Goal: Information Seeking & Learning: Learn about a topic

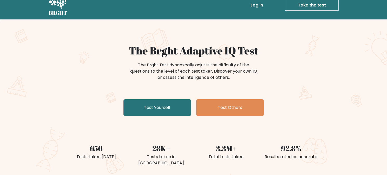
scroll to position [18, 0]
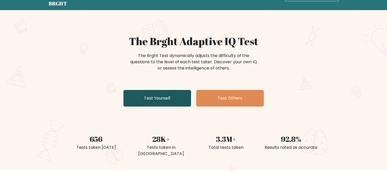
click at [162, 100] on link "Test Yourself" at bounding box center [156, 98] width 67 height 17
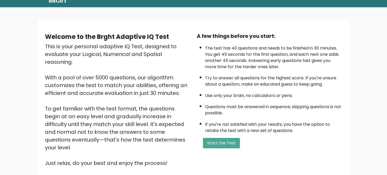
scroll to position [36, 0]
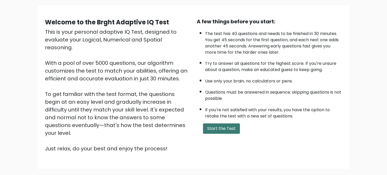
click at [210, 131] on button "Start the Test" at bounding box center [221, 129] width 37 height 10
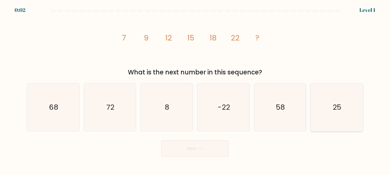
click at [321, 113] on icon "25" at bounding box center [337, 108] width 48 height 48
click at [195, 89] on input "f. 25" at bounding box center [195, 88] width 0 height 1
radio input "true"
click at [182, 155] on button "Next" at bounding box center [194, 148] width 67 height 17
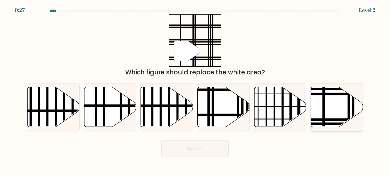
click at [326, 97] on icon at bounding box center [337, 107] width 52 height 40
click at [195, 89] on input "f." at bounding box center [195, 88] width 0 height 1
radio input "true"
click at [203, 144] on button "Next" at bounding box center [194, 148] width 67 height 17
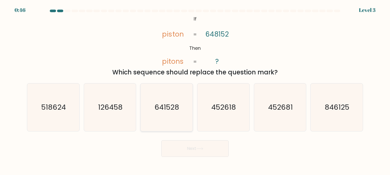
click at [174, 111] on text "641528" at bounding box center [167, 107] width 25 height 10
click at [195, 89] on input "c. 641528" at bounding box center [195, 88] width 0 height 1
radio input "true"
drag, startPoint x: 190, startPoint y: 153, endPoint x: 146, endPoint y: 155, distance: 43.9
click at [146, 155] on div "Next" at bounding box center [195, 147] width 343 height 19
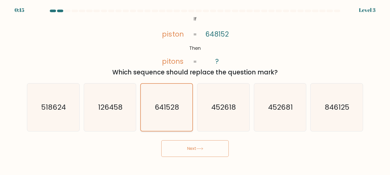
click at [167, 111] on text "641528" at bounding box center [167, 107] width 24 height 10
click at [195, 89] on input "c. 641528" at bounding box center [195, 88] width 0 height 1
click at [176, 148] on button "Next" at bounding box center [194, 148] width 67 height 17
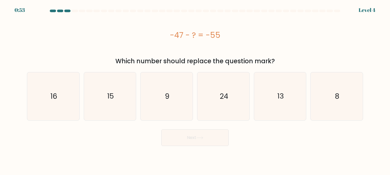
click at [180, 34] on div "-47 - ? = -55" at bounding box center [195, 35] width 336 height 12
click at [339, 99] on text "8" at bounding box center [337, 96] width 5 height 10
click at [195, 89] on input "f. 8" at bounding box center [195, 88] width 0 height 1
radio input "true"
click at [207, 133] on button "Next" at bounding box center [194, 138] width 67 height 17
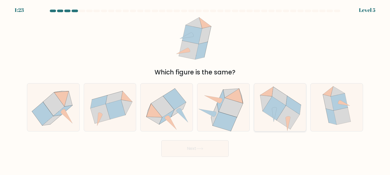
click at [275, 109] on icon at bounding box center [274, 116] width 5 height 14
click at [195, 89] on input "e." at bounding box center [195, 88] width 0 height 1
radio input "true"
click at [208, 148] on button "Next" at bounding box center [194, 148] width 67 height 17
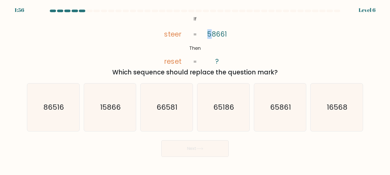
click at [209, 34] on tspan "58661" at bounding box center [217, 34] width 20 height 10
click at [208, 39] on icon "@import url('https://fonts.googleapis.com/css?family=Abril+Fatface:400,100,100i…" at bounding box center [195, 40] width 85 height 53
click at [164, 33] on icon "@import url('https://fonts.googleapis.com/css?family=Abril+Fatface:400,100,100i…" at bounding box center [195, 40] width 85 height 53
click at [335, 112] on text "16568" at bounding box center [337, 107] width 21 height 10
click at [195, 89] on input "f. 16568" at bounding box center [195, 88] width 0 height 1
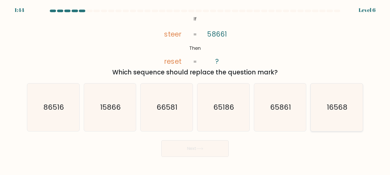
radio input "true"
click at [191, 152] on button "Next" at bounding box center [194, 148] width 67 height 17
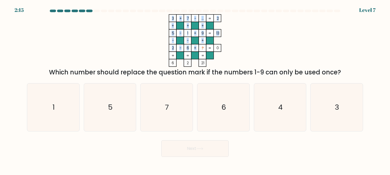
click at [201, 48] on icon "3 + 7 - ... 2 + + + 5 - 1 + 9 13 - - + 2 - 6 + ? = 0 = = = = 6 2 21 =" at bounding box center [195, 40] width 156 height 53
click at [203, 58] on tspan "=" at bounding box center [203, 55] width 3 height 5
click at [202, 32] on icon "3 + 7 - ... 2 + + + 5 - 1 + 9 13 - - + 2 - 6 + ? = 0 = = = = 6 2 21 =" at bounding box center [195, 40] width 156 height 53
click at [203, 32] on tspan "9" at bounding box center [203, 33] width 2 height 5
click at [202, 48] on tspan "?" at bounding box center [203, 48] width 2 height 5
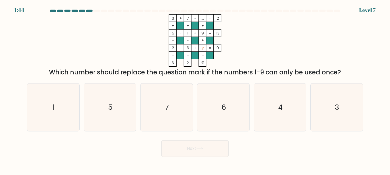
click at [307, 111] on div "e. 4" at bounding box center [280, 107] width 57 height 48
click at [290, 112] on icon "4" at bounding box center [280, 108] width 48 height 48
click at [195, 89] on input "e. 4" at bounding box center [195, 88] width 0 height 1
radio input "true"
click at [198, 151] on button "Next" at bounding box center [194, 148] width 67 height 17
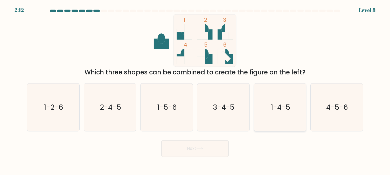
click at [288, 110] on text "1-4-5" at bounding box center [280, 107] width 19 height 10
click at [195, 89] on input "e. 1-4-5" at bounding box center [195, 88] width 0 height 1
radio input "true"
click at [201, 145] on button "Next" at bounding box center [194, 148] width 67 height 17
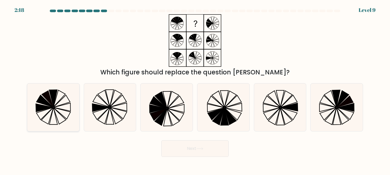
click at [41, 110] on icon at bounding box center [44, 108] width 17 height 8
click at [195, 89] on input "a." at bounding box center [195, 88] width 0 height 1
radio input "true"
click at [224, 150] on button "Next" at bounding box center [194, 148] width 67 height 17
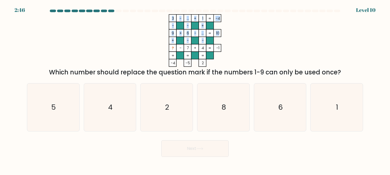
drag, startPoint x: 175, startPoint y: 49, endPoint x: 172, endPoint y: 48, distance: 3.4
click at [172, 48] on icon "3 - ... + 1 -4 - - + 9 + 6 - ... 10 + - - ? - 7 + 4 = -1 = = = = -4 -5 2 =" at bounding box center [195, 40] width 156 height 53
click at [172, 48] on tspan "?" at bounding box center [173, 48] width 2 height 5
click at [174, 49] on icon "3 - ... + 1 -4 - - + 9 + 6 - ... 10 + - - ? - 7 + 4 = -1 = = = = -4 -5 2 =" at bounding box center [195, 40] width 156 height 53
click at [167, 105] on text "2" at bounding box center [167, 107] width 4 height 10
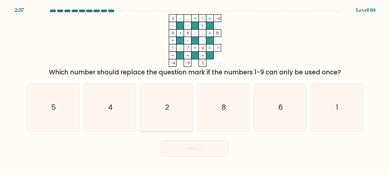
click at [195, 89] on input "c. 2" at bounding box center [195, 88] width 0 height 1
radio input "true"
click at [172, 112] on icon "2" at bounding box center [166, 107] width 47 height 47
click at [195, 89] on input "c. 2" at bounding box center [195, 88] width 0 height 1
click at [172, 112] on icon "2" at bounding box center [166, 107] width 47 height 47
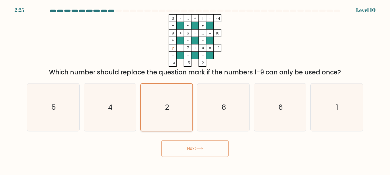
click at [195, 89] on input "c. 2" at bounding box center [195, 88] width 0 height 1
click at [194, 150] on button "Next" at bounding box center [194, 148] width 67 height 17
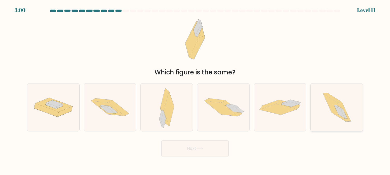
click at [316, 98] on icon at bounding box center [337, 108] width 43 height 48
click at [195, 89] on input "f." at bounding box center [195, 88] width 0 height 1
radio input "true"
click at [329, 101] on icon at bounding box center [334, 108] width 23 height 28
click at [195, 89] on input "f." at bounding box center [195, 88] width 0 height 1
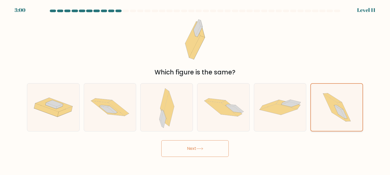
click at [329, 101] on icon at bounding box center [334, 108] width 23 height 28
click at [195, 89] on input "f." at bounding box center [195, 88] width 0 height 1
click at [329, 101] on icon at bounding box center [334, 108] width 23 height 28
click at [195, 89] on input "f." at bounding box center [195, 88] width 0 height 1
click at [215, 144] on button "Next" at bounding box center [194, 148] width 67 height 17
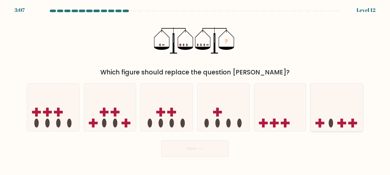
click at [345, 116] on icon at bounding box center [337, 107] width 52 height 43
click at [195, 89] on input "f." at bounding box center [195, 88] width 0 height 1
radio input "true"
click at [223, 111] on icon at bounding box center [224, 107] width 52 height 43
click at [195, 89] on input "d." at bounding box center [195, 88] width 0 height 1
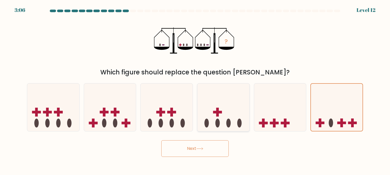
radio input "true"
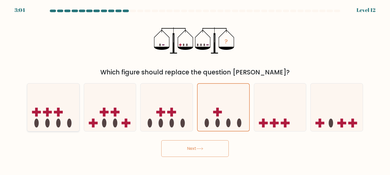
click at [48, 113] on rect at bounding box center [47, 112] width 9 height 3
click at [195, 89] on input "a." at bounding box center [195, 88] width 0 height 1
radio input "true"
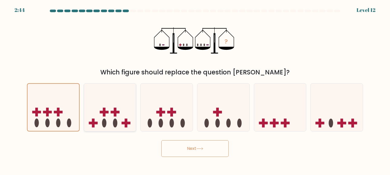
click at [119, 117] on icon at bounding box center [110, 107] width 52 height 43
click at [195, 89] on input "b." at bounding box center [195, 88] width 0 height 1
radio input "true"
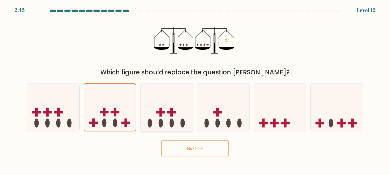
click at [163, 109] on icon at bounding box center [167, 107] width 52 height 43
click at [195, 89] on input "c." at bounding box center [195, 88] width 0 height 1
radio input "true"
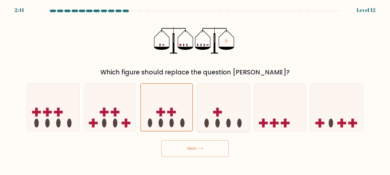
click at [204, 104] on icon at bounding box center [224, 107] width 52 height 43
click at [195, 89] on input "d." at bounding box center [195, 88] width 0 height 1
radio input "true"
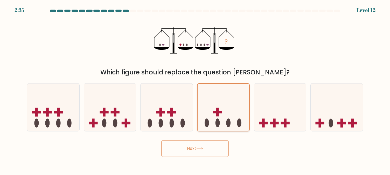
click at [225, 115] on icon at bounding box center [224, 107] width 52 height 43
click at [195, 89] on input "d." at bounding box center [195, 88] width 0 height 1
click at [225, 115] on icon at bounding box center [224, 107] width 52 height 43
click at [195, 89] on input "d." at bounding box center [195, 88] width 0 height 1
click at [214, 101] on icon at bounding box center [224, 107] width 52 height 43
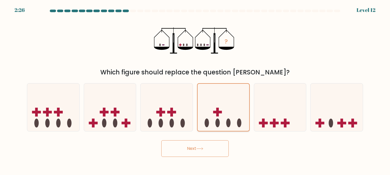
click at [195, 89] on input "d." at bounding box center [195, 88] width 0 height 1
click at [221, 106] on icon at bounding box center [224, 107] width 52 height 43
click at [195, 89] on input "d." at bounding box center [195, 88] width 0 height 1
click at [198, 149] on button "Next" at bounding box center [194, 148] width 67 height 17
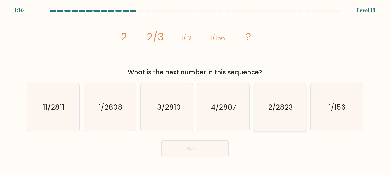
click at [265, 94] on icon "2/2823" at bounding box center [280, 108] width 48 height 48
click at [195, 89] on input "e. 2/2823" at bounding box center [195, 88] width 0 height 1
radio input "true"
drag, startPoint x: 225, startPoint y: 41, endPoint x: 216, endPoint y: 42, distance: 9.1
click at [216, 42] on tspan "1/156" at bounding box center [217, 38] width 15 height 9
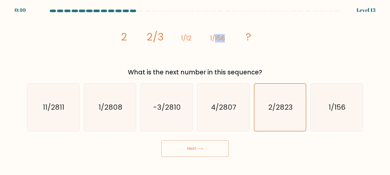
click at [217, 49] on icon "image/svg+xml 2 2/3 1/12 1/156 ?" at bounding box center [195, 40] width 156 height 53
click at [218, 43] on tspan "1/156" at bounding box center [217, 38] width 15 height 9
click at [294, 114] on icon "2/2823" at bounding box center [280, 107] width 47 height 47
click at [195, 89] on input "e. 2/2823" at bounding box center [195, 88] width 0 height 1
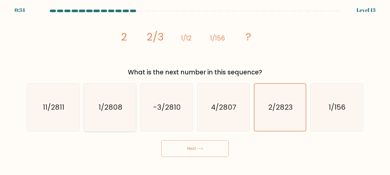
click at [111, 110] on text "1/2808" at bounding box center [111, 107] width 24 height 10
click at [195, 89] on input "b. 1/2808" at bounding box center [195, 88] width 0 height 1
radio input "true"
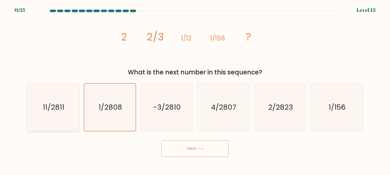
click at [46, 107] on text "11/2811" at bounding box center [54, 107] width 22 height 10
click at [195, 89] on input "a. 11/2811" at bounding box center [195, 88] width 0 height 1
radio input "true"
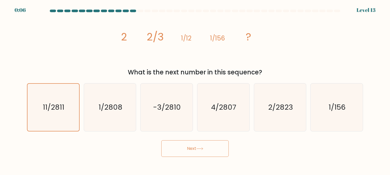
click at [152, 44] on tspan "2/3" at bounding box center [155, 37] width 17 height 15
click at [158, 37] on tspan "2/3" at bounding box center [155, 37] width 17 height 15
drag, startPoint x: 181, startPoint y: 37, endPoint x: 205, endPoint y: 37, distance: 24.4
click at [202, 38] on icon "image/svg+xml 2 2/3 1/12 1/156 ?" at bounding box center [195, 40] width 156 height 53
drag, startPoint x: 123, startPoint y: 37, endPoint x: 166, endPoint y: 37, distance: 42.8
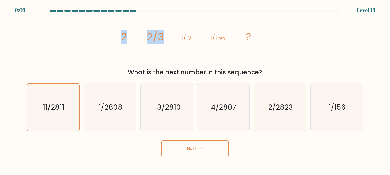
click at [166, 37] on icon "image/svg+xml 2 2/3 1/12 1/156 ?" at bounding box center [195, 40] width 156 height 53
click at [225, 38] on tspan "1/156" at bounding box center [217, 38] width 15 height 9
drag, startPoint x: 235, startPoint y: 37, endPoint x: 121, endPoint y: 37, distance: 114.5
click at [121, 37] on icon "image/svg+xml 2 2/3 1/12 1/156 ?" at bounding box center [195, 40] width 156 height 53
click at [116, 111] on text "1/2808" at bounding box center [111, 107] width 24 height 10
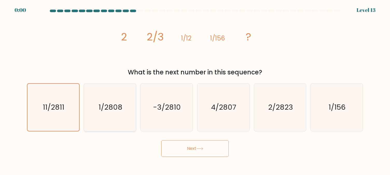
click at [195, 89] on input "b. 1/2808" at bounding box center [195, 88] width 0 height 1
radio input "true"
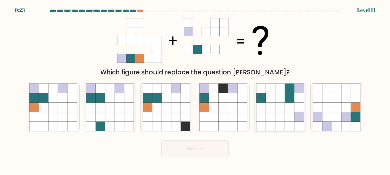
click at [269, 96] on icon at bounding box center [271, 98] width 10 height 10
click at [195, 89] on input "e." at bounding box center [195, 88] width 0 height 1
radio input "true"
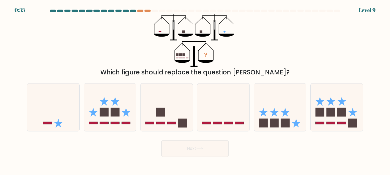
click at [261, 60] on div "? Which figure should replace the question mark?" at bounding box center [195, 45] width 343 height 63
click at [285, 119] on rect at bounding box center [285, 123] width 9 height 9
click at [195, 89] on input "e." at bounding box center [195, 88] width 0 height 1
radio input "true"
click at [203, 143] on button "Next" at bounding box center [194, 148] width 67 height 17
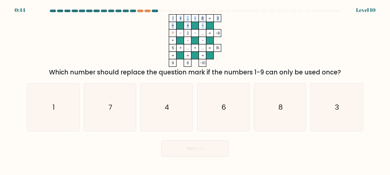
click at [174, 33] on icon "1 + ... - 6 3 + + - ? - 2 - ... -8 + - - 5 + ... + ... = 16 = = = = 9 6 -10 =" at bounding box center [195, 40] width 156 height 53
click at [178, 33] on rect at bounding box center [181, 33] width 8 height 8
click at [171, 33] on icon "1 + ... - 6 3 + + - ? - 2 - ... -8 + - - 5 + ... + ... = 16 = = = = 9 6 -10 =" at bounding box center [195, 40] width 156 height 53
click at [213, 39] on rect at bounding box center [210, 41] width 8 height 8
click at [172, 34] on tspan "?" at bounding box center [173, 33] width 2 height 5
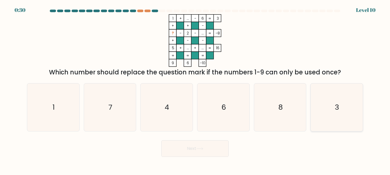
click at [334, 99] on icon "3" at bounding box center [337, 108] width 48 height 48
click at [195, 89] on input "f. 3" at bounding box center [195, 88] width 0 height 1
radio input "true"
click at [204, 150] on icon at bounding box center [200, 148] width 7 height 3
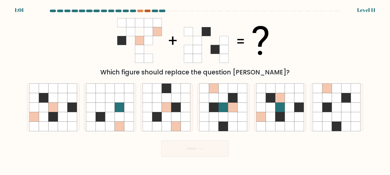
click at [149, 10] on div at bounding box center [148, 11] width 6 height 3
click at [170, 37] on icon at bounding box center [195, 40] width 156 height 53
click at [272, 122] on icon at bounding box center [271, 127] width 10 height 10
click at [195, 89] on input "e." at bounding box center [195, 88] width 0 height 1
radio input "true"
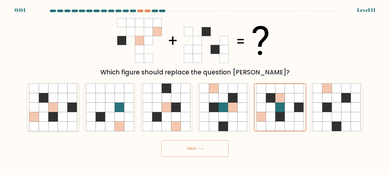
click at [52, 106] on icon at bounding box center [54, 108] width 10 height 10
click at [195, 89] on input "a." at bounding box center [195, 88] width 0 height 1
radio input "true"
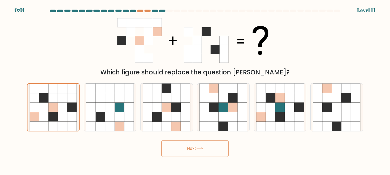
click at [203, 145] on button "Next" at bounding box center [194, 148] width 67 height 17
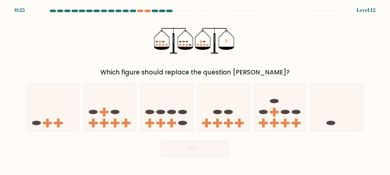
click at [299, 145] on div "Next" at bounding box center [195, 147] width 343 height 19
click at [202, 45] on rect at bounding box center [201, 45] width 3 height 1
click at [265, 116] on icon at bounding box center [280, 107] width 52 height 43
click at [195, 89] on input "e." at bounding box center [195, 88] width 0 height 1
radio input "true"
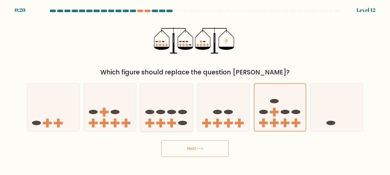
click at [151, 113] on ellipse at bounding box center [150, 112] width 9 height 4
click at [195, 89] on input "c." at bounding box center [195, 88] width 0 height 1
radio input "true"
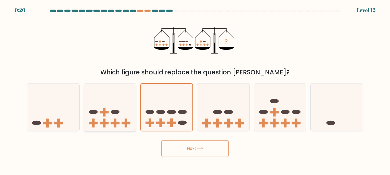
click at [116, 118] on icon at bounding box center [110, 107] width 52 height 43
click at [195, 89] on input "b." at bounding box center [195, 88] width 0 height 1
radio input "true"
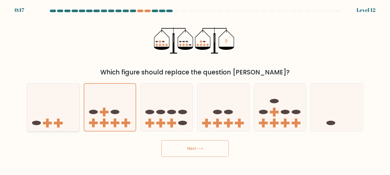
click at [62, 114] on icon at bounding box center [53, 107] width 52 height 43
click at [195, 89] on input "a." at bounding box center [195, 88] width 0 height 1
radio input "true"
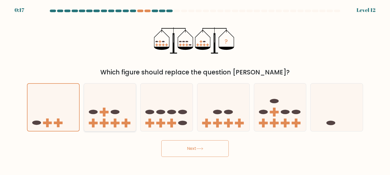
click at [108, 116] on icon at bounding box center [110, 107] width 52 height 43
click at [195, 89] on input "b." at bounding box center [195, 88] width 0 height 1
radio input "true"
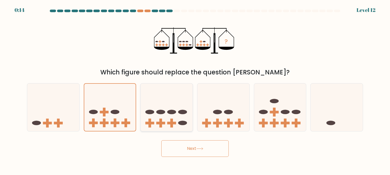
click at [147, 118] on icon at bounding box center [167, 107] width 52 height 43
click at [195, 89] on input "c." at bounding box center [195, 88] width 0 height 1
radio input "true"
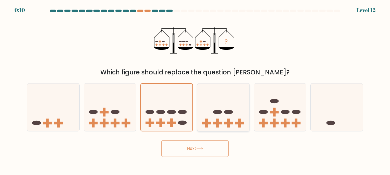
click at [233, 115] on icon at bounding box center [224, 107] width 52 height 43
click at [195, 89] on input "d." at bounding box center [195, 88] width 0 height 1
radio input "true"
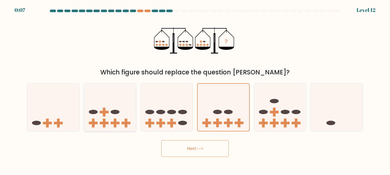
click at [117, 113] on ellipse at bounding box center [115, 112] width 9 height 4
click at [195, 89] on input "b." at bounding box center [195, 88] width 0 height 1
radio input "true"
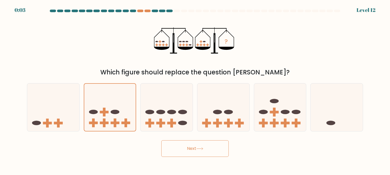
click at [211, 155] on button "Next" at bounding box center [194, 148] width 67 height 17
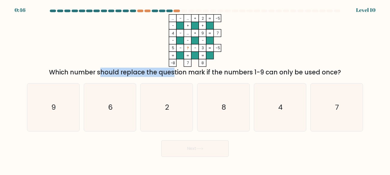
drag, startPoint x: 86, startPoint y: 67, endPoint x: 138, endPoint y: 72, distance: 52.4
click at [136, 72] on div "... - ... + 2 -5 - + + 4 - ... + 9 7 - - - 5 - ? - 3 = -5 = = = = -8 7 8 = Whic…" at bounding box center [195, 45] width 343 height 63
click at [199, 74] on div "Which number should replace the question mark if the numbers 1-9 can only be us…" at bounding box center [195, 72] width 330 height 9
click at [187, 48] on tspan "?" at bounding box center [188, 48] width 2 height 5
click at [339, 110] on text "7" at bounding box center [338, 107] width 4 height 10
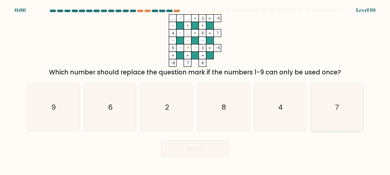
click at [195, 89] on input "f. 7" at bounding box center [195, 88] width 0 height 1
radio input "true"
click at [199, 148] on icon at bounding box center [200, 148] width 7 height 3
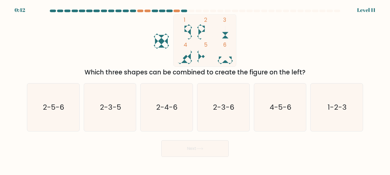
drag, startPoint x: 351, startPoint y: 6, endPoint x: 347, endPoint y: 15, distance: 9.6
click at [351, 7] on div "0:42 Level 11" at bounding box center [195, 7] width 390 height 14
click at [339, 113] on icon "1-2-3" at bounding box center [337, 108] width 48 height 48
click at [195, 89] on input "f. 1-2-3" at bounding box center [195, 88] width 0 height 1
radio input "true"
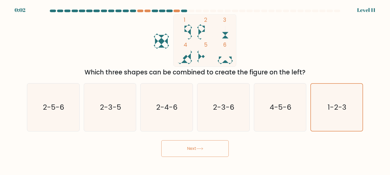
click at [186, 151] on button "Next" at bounding box center [194, 148] width 67 height 17
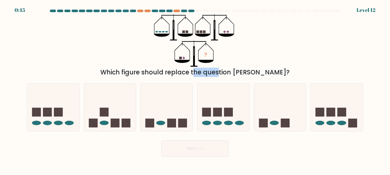
drag, startPoint x: 189, startPoint y: 74, endPoint x: 197, endPoint y: 74, distance: 7.8
click at [194, 74] on div "Which figure should replace the question mark?" at bounding box center [195, 72] width 330 height 9
click at [228, 75] on div "Which figure should replace the question mark?" at bounding box center [195, 72] width 330 height 9
click at [172, 117] on icon at bounding box center [167, 107] width 52 height 43
click at [195, 89] on input "c." at bounding box center [195, 88] width 0 height 1
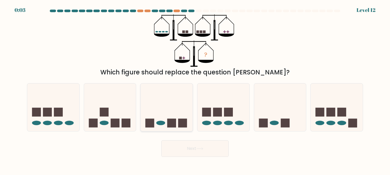
radio input "true"
click at [182, 142] on button "Next" at bounding box center [194, 148] width 67 height 17
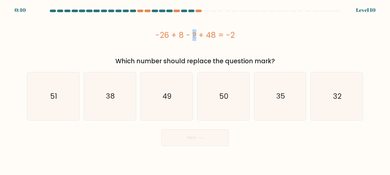
click at [164, 35] on div "-26 + 8 - ? + 48 = -2" at bounding box center [195, 35] width 336 height 12
drag, startPoint x: 209, startPoint y: 34, endPoint x: 213, endPoint y: 35, distance: 3.4
click at [213, 35] on div "-26 + 8 - ? + 48 = -2" at bounding box center [195, 35] width 336 height 12
drag, startPoint x: 179, startPoint y: 34, endPoint x: 184, endPoint y: 35, distance: 4.5
click at [184, 35] on div "-26 + 8 - ? + 48 = -2" at bounding box center [195, 35] width 336 height 12
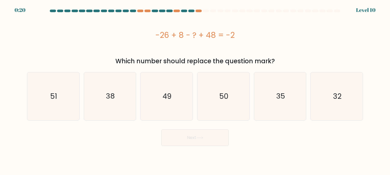
click at [214, 37] on div "-26 + 8 - ? + 48 = -2" at bounding box center [195, 35] width 336 height 12
click at [212, 36] on div "-26 + 8 - ? + 48 = -2" at bounding box center [195, 35] width 336 height 12
drag, startPoint x: 171, startPoint y: 34, endPoint x: 160, endPoint y: 35, distance: 10.9
click at [160, 35] on div "-26 + 8 - ? + 48 = -2" at bounding box center [195, 35] width 336 height 12
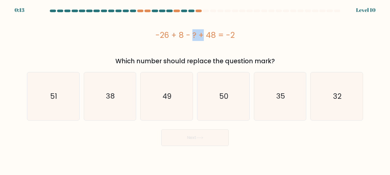
drag, startPoint x: 211, startPoint y: 35, endPoint x: 214, endPoint y: 36, distance: 3.5
click at [214, 36] on div "-26 + 8 - ? + 48 = -2" at bounding box center [195, 35] width 336 height 12
drag, startPoint x: 179, startPoint y: 35, endPoint x: 183, endPoint y: 37, distance: 4.5
click at [183, 37] on div "-26 + 8 - ? + 48 = -2" at bounding box center [195, 35] width 336 height 12
click at [325, 99] on icon "32" at bounding box center [337, 96] width 48 height 48
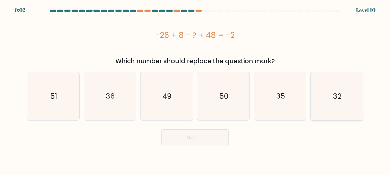
click at [195, 89] on input "f. 32" at bounding box center [195, 88] width 0 height 1
radio input "true"
click at [199, 138] on icon at bounding box center [200, 138] width 7 height 3
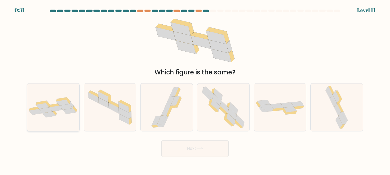
click at [51, 116] on icon at bounding box center [49, 115] width 13 height 6
click at [195, 89] on input "a." at bounding box center [195, 88] width 0 height 1
radio input "true"
click at [219, 153] on button "Next" at bounding box center [194, 148] width 67 height 17
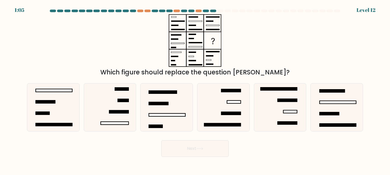
click at [288, 152] on div "Next" at bounding box center [195, 147] width 343 height 19
drag, startPoint x: 221, startPoint y: 9, endPoint x: 238, endPoint y: 10, distance: 16.6
click at [236, 10] on body "1:01 Level 12" at bounding box center [195, 87] width 390 height 175
click at [341, 9] on div "1:00 Level 12" at bounding box center [195, 7] width 390 height 14
click at [342, 11] on div at bounding box center [195, 12] width 343 height 5
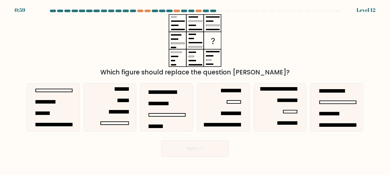
drag, startPoint x: 341, startPoint y: 11, endPoint x: 333, endPoint y: 11, distance: 8.3
click at [333, 11] on div at bounding box center [195, 12] width 343 height 5
click at [215, 103] on icon at bounding box center [224, 108] width 48 height 48
click at [195, 89] on input "d." at bounding box center [195, 88] width 0 height 1
radio input "true"
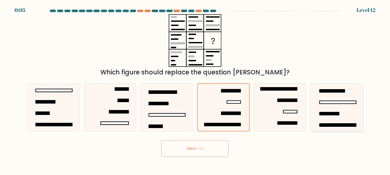
click at [333, 103] on rect at bounding box center [338, 102] width 37 height 3
click at [195, 89] on input "f." at bounding box center [195, 88] width 0 height 1
radio input "true"
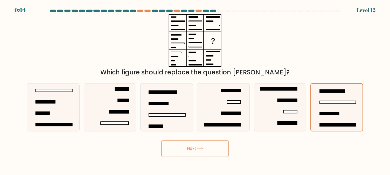
click at [204, 154] on button "Next" at bounding box center [194, 148] width 67 height 17
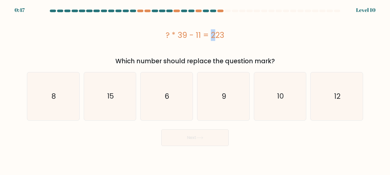
drag, startPoint x: 181, startPoint y: 35, endPoint x: 189, endPoint y: 35, distance: 7.5
click at [189, 35] on div "? * 39 - 11 = 223" at bounding box center [195, 35] width 336 height 12
click at [192, 39] on div "? * 39 - 11 = 223" at bounding box center [195, 35] width 336 height 12
click at [182, 34] on div "? * 39 - 11 = 223" at bounding box center [195, 35] width 336 height 12
drag, startPoint x: 196, startPoint y: 35, endPoint x: 203, endPoint y: 37, distance: 7.2
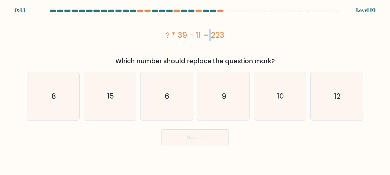
click at [203, 37] on div "? * 39 - 11 = 223" at bounding box center [195, 35] width 336 height 12
drag, startPoint x: 180, startPoint y: 34, endPoint x: 191, endPoint y: 36, distance: 11.6
click at [191, 36] on div "? * 39 - 11 = 223" at bounding box center [195, 35] width 336 height 12
drag, startPoint x: 212, startPoint y: 33, endPoint x: 215, endPoint y: 34, distance: 3.1
click at [215, 34] on div "? * 39 - 11 = 223" at bounding box center [195, 35] width 336 height 12
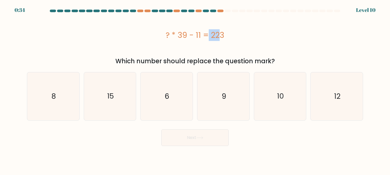
click at [219, 36] on div "? * 39 - 11 = 223" at bounding box center [195, 35] width 336 height 12
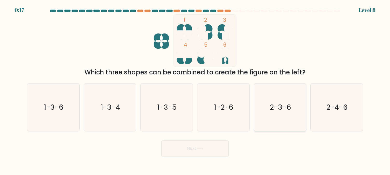
click at [290, 111] on text "2-3-6" at bounding box center [281, 107] width 22 height 10
click at [195, 89] on input "e. 2-3-6" at bounding box center [195, 88] width 0 height 1
radio input "true"
click at [203, 148] on icon at bounding box center [200, 149] width 6 height 2
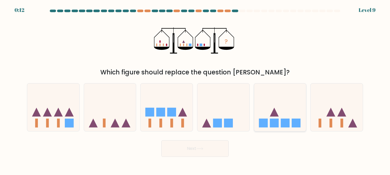
click at [275, 111] on icon at bounding box center [274, 112] width 9 height 9
click at [195, 89] on input "e." at bounding box center [195, 88] width 0 height 1
radio input "true"
click at [214, 153] on button "Next" at bounding box center [194, 148] width 67 height 17
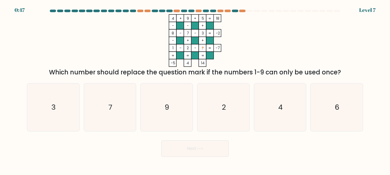
drag, startPoint x: 201, startPoint y: 49, endPoint x: 204, endPoint y: 49, distance: 3.4
click at [204, 49] on icon "4 + 9 + 5 18 - - + 8 - 7 - 3 -2 - + + 1 - 2 - ? = -7 = = = = -5 4 14 =" at bounding box center [195, 40] width 156 height 53
click at [204, 49] on tspan "?" at bounding box center [203, 48] width 2 height 5
click at [282, 73] on div "Which number should replace the question mark if the numbers 1-9 can only be us…" at bounding box center [195, 72] width 330 height 9
click at [201, 48] on icon "4 + 9 + 5 18 - - + 8 - 7 - 3 -2 - + + 1 - 2 - ? = -7 = = = = -5 4 14 =" at bounding box center [195, 40] width 156 height 53
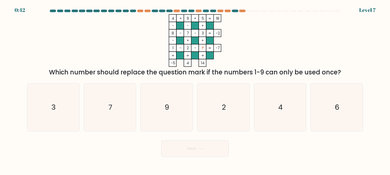
click at [201, 48] on rect at bounding box center [203, 48] width 8 height 8
click at [203, 48] on tspan "?" at bounding box center [203, 48] width 2 height 5
click at [325, 100] on icon "6" at bounding box center [337, 108] width 48 height 48
click at [195, 89] on input "f. 6" at bounding box center [195, 88] width 0 height 1
radio input "true"
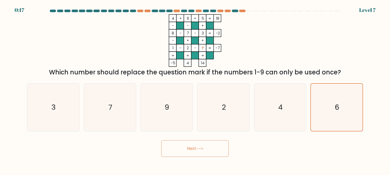
click at [206, 149] on button "Next" at bounding box center [194, 148] width 67 height 17
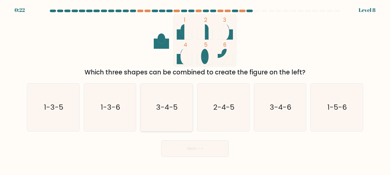
click at [162, 106] on text "3-4-5" at bounding box center [168, 107] width 22 height 10
click at [195, 89] on input "c. 3-4-5" at bounding box center [195, 88] width 0 height 1
radio input "true"
click at [185, 151] on button "Next" at bounding box center [194, 148] width 67 height 17
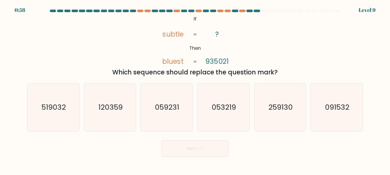
click at [164, 33] on tspan "subtle" at bounding box center [173, 34] width 21 height 10
drag, startPoint x: 170, startPoint y: 61, endPoint x: 164, endPoint y: 61, distance: 5.7
click at [164, 61] on tspan "bluest" at bounding box center [173, 62] width 21 height 10
click at [166, 62] on tspan "bluest" at bounding box center [173, 62] width 21 height 10
click at [180, 62] on tspan "bluest" at bounding box center [173, 62] width 21 height 10
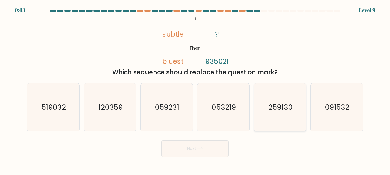
click at [291, 114] on icon "259130" at bounding box center [280, 108] width 48 height 48
click at [195, 89] on input "e. 259130" at bounding box center [195, 88] width 0 height 1
radio input "true"
click at [208, 157] on button "Next" at bounding box center [194, 148] width 67 height 17
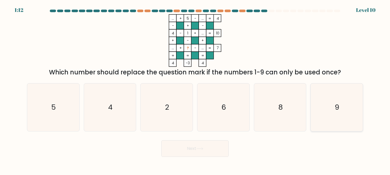
click at [355, 102] on icon "9" at bounding box center [337, 108] width 48 height 48
click at [195, 89] on input "f. 9" at bounding box center [195, 88] width 0 height 1
radio input "true"
click at [199, 152] on button "Next" at bounding box center [194, 148] width 67 height 17
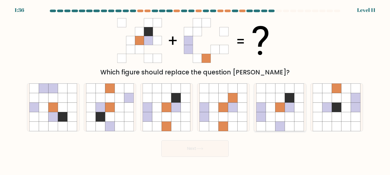
drag, startPoint x: 282, startPoint y: 106, endPoint x: 280, endPoint y: 109, distance: 3.6
click at [280, 109] on icon at bounding box center [281, 108] width 10 height 10
click at [195, 89] on input "e." at bounding box center [195, 88] width 0 height 1
radio input "true"
click at [168, 105] on icon at bounding box center [167, 108] width 10 height 10
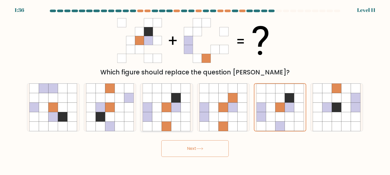
click at [195, 89] on input "c." at bounding box center [195, 88] width 0 height 1
radio input "true"
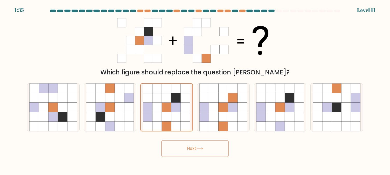
click at [180, 150] on button "Next" at bounding box center [194, 148] width 67 height 17
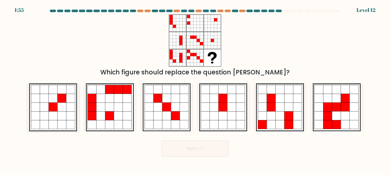
click at [52, 100] on icon at bounding box center [53, 98] width 9 height 9
click at [195, 89] on input "a." at bounding box center [195, 88] width 0 height 1
radio input "true"
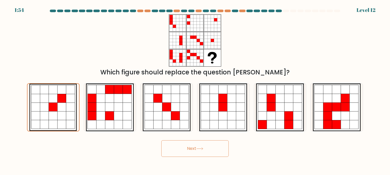
click at [193, 151] on button "Next" at bounding box center [194, 148] width 67 height 17
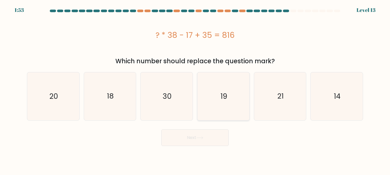
click at [234, 98] on icon "19" at bounding box center [224, 96] width 48 height 48
click at [195, 89] on input "d. 19" at bounding box center [195, 88] width 0 height 1
radio input "true"
click at [273, 92] on icon "21" at bounding box center [280, 96] width 48 height 48
click at [195, 89] on input "e. 21" at bounding box center [195, 88] width 0 height 1
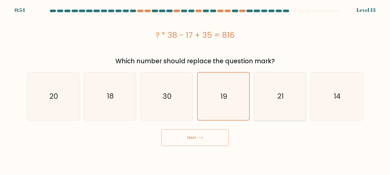
radio input "true"
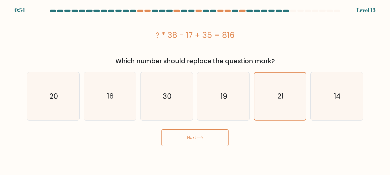
click at [171, 126] on form "a." at bounding box center [195, 78] width 390 height 137
click at [184, 144] on button "Next" at bounding box center [194, 138] width 67 height 17
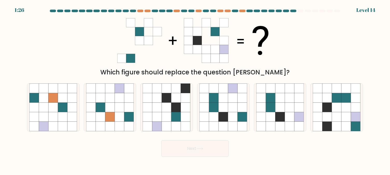
click at [128, 50] on icon at bounding box center [130, 49] width 9 height 9
drag, startPoint x: 126, startPoint y: 62, endPoint x: 134, endPoint y: 60, distance: 7.7
click at [134, 60] on icon at bounding box center [130, 58] width 9 height 9
click at [282, 108] on icon at bounding box center [281, 108] width 10 height 10
click at [195, 89] on input "e." at bounding box center [195, 88] width 0 height 1
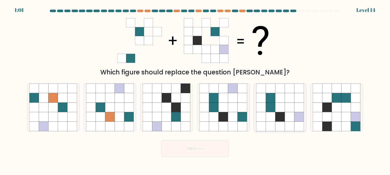
radio input "true"
click at [205, 152] on button "Next" at bounding box center [194, 148] width 67 height 17
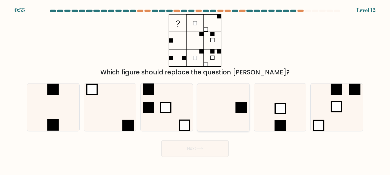
click at [223, 102] on icon at bounding box center [224, 108] width 48 height 48
click at [195, 89] on input "d." at bounding box center [195, 88] width 0 height 1
radio input "true"
click at [218, 151] on button "Next" at bounding box center [194, 148] width 67 height 17
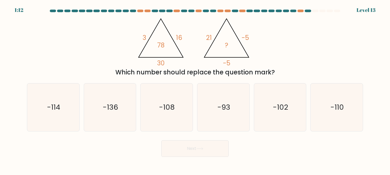
click at [144, 38] on tspan "3" at bounding box center [145, 37] width 4 height 9
drag, startPoint x: 155, startPoint y: 65, endPoint x: 164, endPoint y: 63, distance: 9.3
click at [164, 63] on icon "@import url('https://fonts.googleapis.com/css?family=Abril+Fatface:400,100,100i…" at bounding box center [195, 40] width 121 height 53
click at [160, 70] on div "Which number should replace the question mark?" at bounding box center [195, 72] width 330 height 9
click at [145, 37] on tspan "3" at bounding box center [145, 37] width 4 height 9
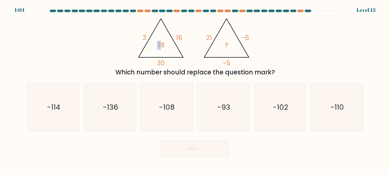
drag, startPoint x: 158, startPoint y: 43, endPoint x: 161, endPoint y: 44, distance: 2.6
click at [161, 44] on tspan "78" at bounding box center [161, 45] width 8 height 9
click at [161, 49] on tspan "78" at bounding box center [161, 45] width 8 height 9
click at [160, 72] on div "Which number should replace the question mark?" at bounding box center [195, 72] width 330 height 9
click at [180, 38] on tspan "16" at bounding box center [179, 37] width 6 height 9
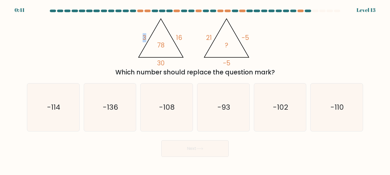
click at [145, 36] on tspan "3" at bounding box center [145, 37] width 4 height 9
click at [360, 119] on icon "-110" at bounding box center [337, 108] width 48 height 48
click at [195, 89] on input "f. -110" at bounding box center [195, 88] width 0 height 1
radio input "true"
click at [201, 150] on icon at bounding box center [200, 148] width 7 height 3
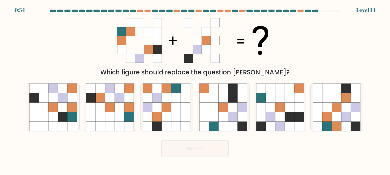
drag, startPoint x: 327, startPoint y: 11, endPoint x: 331, endPoint y: 12, distance: 4.2
click at [330, 11] on div at bounding box center [330, 11] width 6 height 3
click at [358, 99] on icon at bounding box center [356, 98] width 10 height 10
click at [195, 89] on input "f." at bounding box center [195, 88] width 0 height 1
radio input "true"
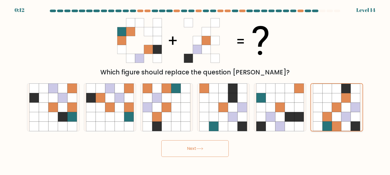
click at [344, 98] on icon at bounding box center [346, 97] width 9 height 9
click at [195, 89] on input "f." at bounding box center [195, 88] width 0 height 1
click at [202, 151] on button "Next" at bounding box center [194, 148] width 67 height 17
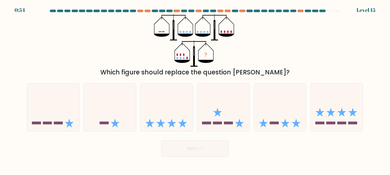
drag, startPoint x: 348, startPoint y: 7, endPoint x: 334, endPoint y: 8, distance: 14.9
click at [348, 7] on div "0:54 Level 15" at bounding box center [195, 7] width 390 height 14
click at [335, 9] on div "0:53 Level 15" at bounding box center [195, 7] width 390 height 14
click at [67, 159] on body "0:50 Level 15" at bounding box center [195, 87] width 390 height 175
click at [44, 122] on rect at bounding box center [47, 123] width 9 height 3
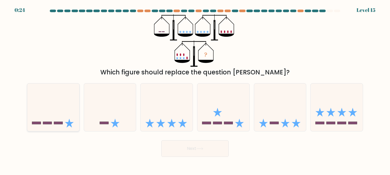
click at [195, 89] on input "a." at bounding box center [195, 88] width 0 height 1
radio input "true"
click at [65, 123] on icon at bounding box center [54, 107] width 52 height 43
click at [195, 89] on input "a." at bounding box center [195, 88] width 0 height 1
click at [180, 151] on button "Next" at bounding box center [194, 148] width 67 height 17
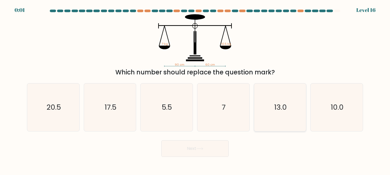
click at [298, 113] on icon "13.0" at bounding box center [280, 108] width 48 height 48
click at [195, 89] on input "e. 13.0" at bounding box center [195, 88] width 0 height 1
radio input "true"
click at [193, 158] on body "0:01 Level 16" at bounding box center [195, 87] width 390 height 175
click at [196, 153] on button "Next" at bounding box center [194, 148] width 67 height 17
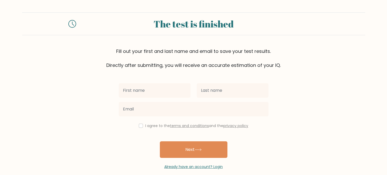
click at [141, 70] on div "I agree to the terms and conditions and the privacy policy Next Already have an…" at bounding box center [194, 119] width 156 height 101
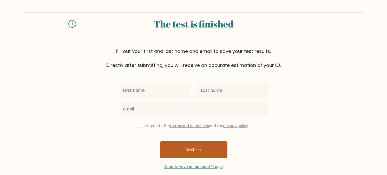
click at [171, 146] on button "Next" at bounding box center [193, 149] width 67 height 17
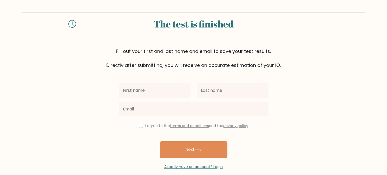
click at [142, 126] on div "I agree to the terms and conditions and the privacy policy" at bounding box center [194, 126] width 156 height 6
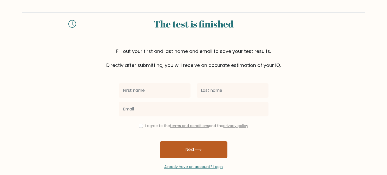
click at [177, 146] on button "Next" at bounding box center [193, 149] width 67 height 17
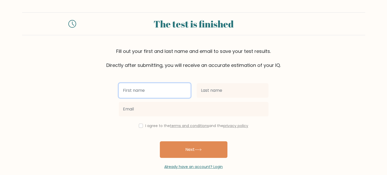
click at [143, 86] on input "text" at bounding box center [155, 90] width 72 height 15
type input "g"
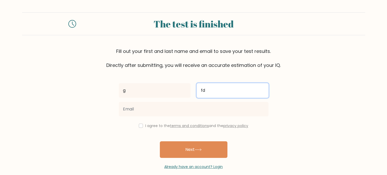
type input "fd"
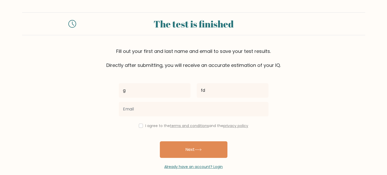
drag, startPoint x: 218, startPoint y: 47, endPoint x: 276, endPoint y: 50, distance: 58.5
click at [261, 49] on div "The test is finished Fill out your first and last name and email to save your t…" at bounding box center [193, 40] width 343 height 56
click at [276, 52] on div "Fill out your first and last name and email to save your test results. Directly…" at bounding box center [193, 58] width 343 height 21
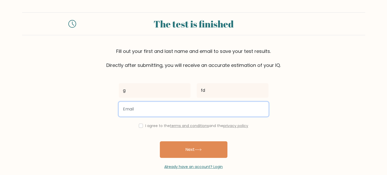
click at [164, 105] on input "email" at bounding box center [194, 109] width 150 height 15
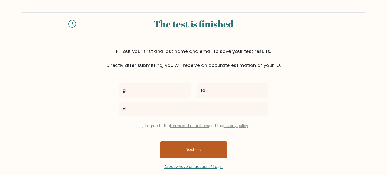
click at [196, 147] on button "Next" at bounding box center [193, 149] width 67 height 17
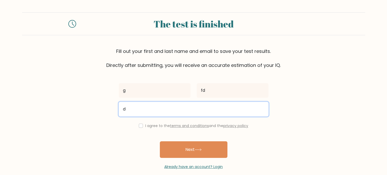
click at [134, 107] on input "d" at bounding box center [194, 109] width 150 height 15
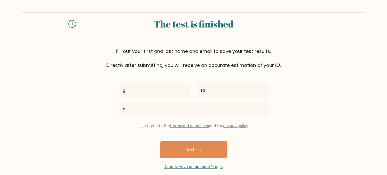
click at [334, 110] on form "The test is finished Fill out your first and last name and email to save your t…" at bounding box center [193, 90] width 387 height 157
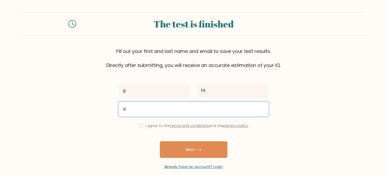
click at [135, 107] on input "d" at bounding box center [194, 109] width 150 height 15
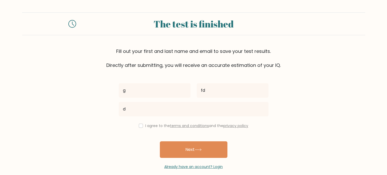
click at [73, 22] on icon at bounding box center [72, 24] width 8 height 8
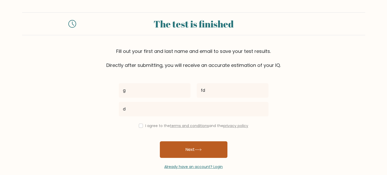
click at [190, 154] on button "Next" at bounding box center [193, 149] width 67 height 17
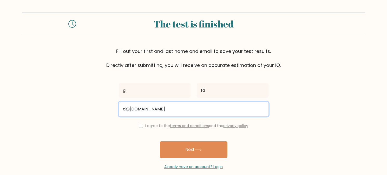
type input "d@[DOMAIN_NAME]"
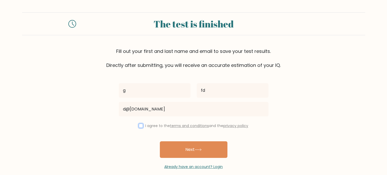
click at [139, 125] on input "checkbox" at bounding box center [141, 126] width 4 height 4
checkbox input "true"
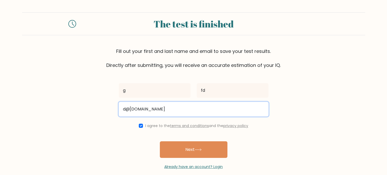
click at [125, 109] on input "d@[DOMAIN_NAME]" at bounding box center [194, 109] width 150 height 15
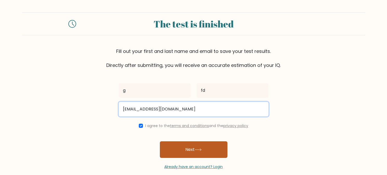
type input "[EMAIL_ADDRESS][DOMAIN_NAME]"
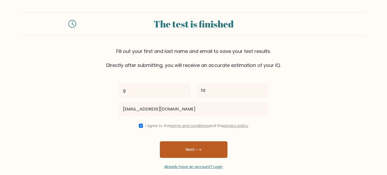
click at [204, 149] on button "Next" at bounding box center [193, 149] width 67 height 17
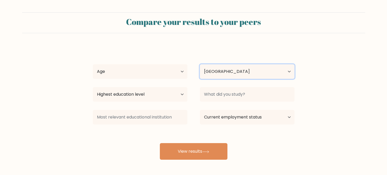
click at [217, 71] on select "Country [GEOGRAPHIC_DATA] [GEOGRAPHIC_DATA] [GEOGRAPHIC_DATA] [US_STATE] [GEOGR…" at bounding box center [247, 71] width 94 height 15
select select "TF"
click at [200, 64] on select "Country [GEOGRAPHIC_DATA] [GEOGRAPHIC_DATA] [GEOGRAPHIC_DATA] [US_STATE] [GEOGR…" at bounding box center [247, 71] width 94 height 15
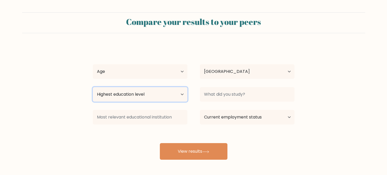
click at [143, 97] on select "Highest education level No schooling Primary Lower Secondary Upper Secondary Oc…" at bounding box center [140, 94] width 94 height 15
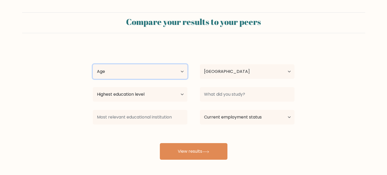
click at [130, 73] on select "Age Under [DEMOGRAPHIC_DATA] [DEMOGRAPHIC_DATA] [DEMOGRAPHIC_DATA] [DEMOGRAPHIC…" at bounding box center [140, 71] width 94 height 15
select select "35_44"
click at [93, 64] on select "Age Under [DEMOGRAPHIC_DATA] [DEMOGRAPHIC_DATA] [DEMOGRAPHIC_DATA] [DEMOGRAPHIC…" at bounding box center [140, 71] width 94 height 15
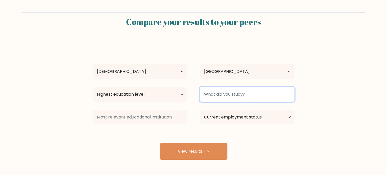
click at [241, 94] on input at bounding box center [247, 94] width 94 height 15
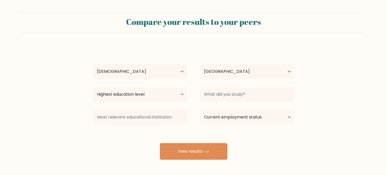
click at [211, 131] on div "g fd Age Under [DEMOGRAPHIC_DATA] [DEMOGRAPHIC_DATA] [DEMOGRAPHIC_DATA] [DEMOGR…" at bounding box center [194, 103] width 208 height 114
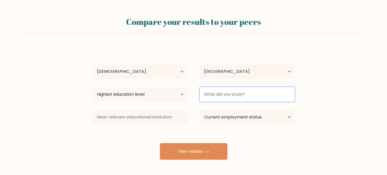
click at [226, 97] on input at bounding box center [247, 94] width 94 height 15
type input "a"
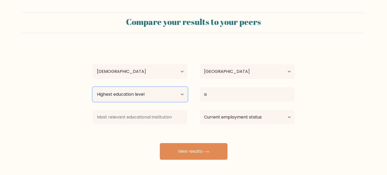
click at [144, 92] on select "Highest education level No schooling Primary Lower Secondary Upper Secondary Oc…" at bounding box center [140, 94] width 94 height 15
select select "masters_degree"
click at [93, 87] on select "Highest education level No schooling Primary Lower Secondary Upper Secondary Oc…" at bounding box center [140, 94] width 94 height 15
click at [206, 133] on div "g fd Age Under [DEMOGRAPHIC_DATA] [DEMOGRAPHIC_DATA] [DEMOGRAPHIC_DATA] [DEMOGR…" at bounding box center [194, 103] width 208 height 114
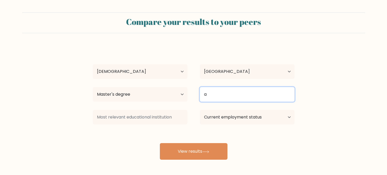
click at [216, 96] on input "a" at bounding box center [247, 94] width 94 height 15
type input "n"
type input "msc"
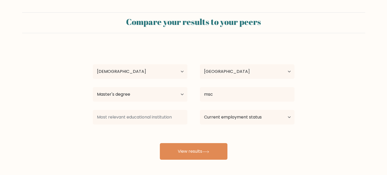
click at [293, 148] on div "g fd Age Under [DEMOGRAPHIC_DATA] [DEMOGRAPHIC_DATA] [DEMOGRAPHIC_DATA] [DEMOGR…" at bounding box center [194, 103] width 208 height 114
click at [256, 122] on select "Current employment status Employed Student Retired Other / prefer not to answer" at bounding box center [247, 117] width 94 height 15
select select "employed"
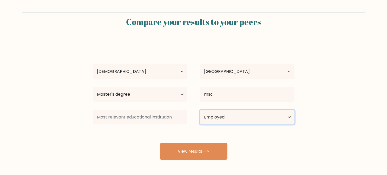
click at [200, 110] on select "Current employment status Employed Student Retired Other / prefer not to answer" at bounding box center [247, 117] width 94 height 15
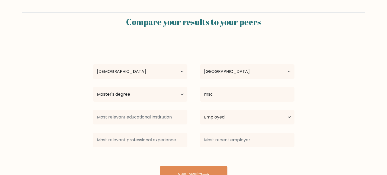
click at [211, 151] on div "g fd Age Under 18 years old 18-24 years old 25-34 years old 35-44 years old 45-…" at bounding box center [194, 114] width 208 height 137
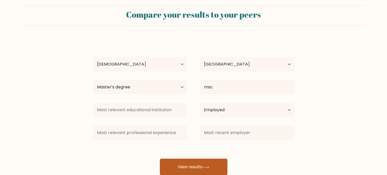
scroll to position [22, 0]
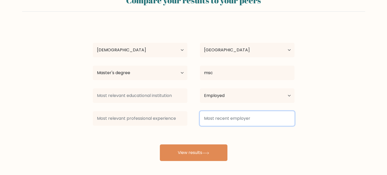
click at [211, 116] on input at bounding box center [247, 118] width 94 height 15
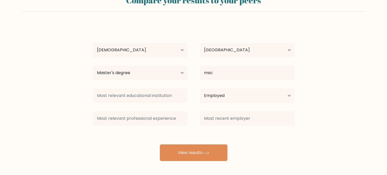
click at [192, 133] on div "g fd Age Under 18 years old 18-24 years old 25-34 years old 35-44 years old 45-…" at bounding box center [194, 92] width 208 height 137
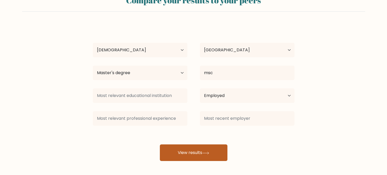
click at [192, 148] on button "View results" at bounding box center [193, 153] width 67 height 17
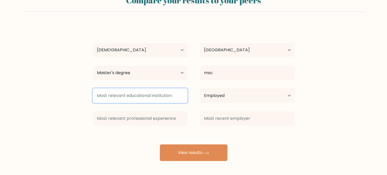
click at [119, 99] on input at bounding box center [140, 96] width 94 height 15
click at [180, 96] on input at bounding box center [140, 96] width 94 height 15
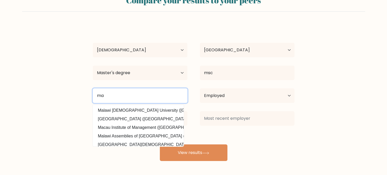
type input "m"
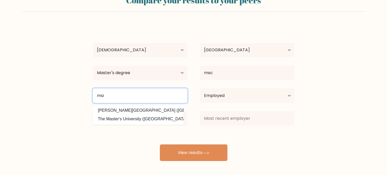
type input "m"
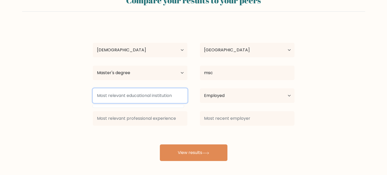
type input "p"
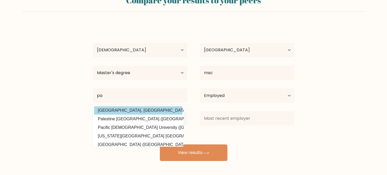
click at [146, 113] on div "g fd Age Under 18 years old 18-24 years old 25-34 years old 35-44 years old 45-…" at bounding box center [194, 92] width 208 height 137
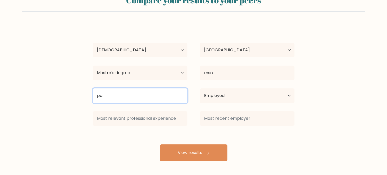
click at [122, 95] on input "pa" at bounding box center [140, 96] width 94 height 15
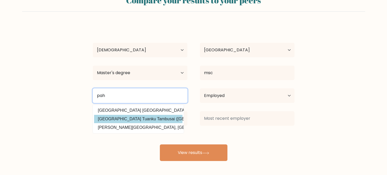
type input "pah"
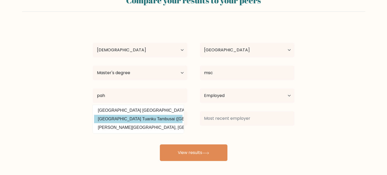
click at [124, 119] on div "g fd Age Under 18 years old 18-24 years old 25-34 years old 35-44 years old 45-…" at bounding box center [194, 92] width 208 height 137
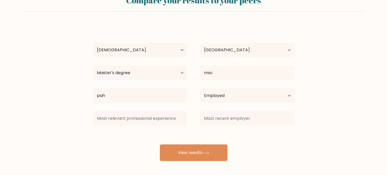
click at [113, 130] on div "g fd Age Under 18 years old 18-24 years old 25-34 years old 35-44 years old 45-…" at bounding box center [194, 92] width 208 height 137
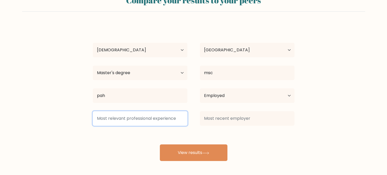
click at [120, 122] on input at bounding box center [140, 118] width 94 height 15
click at [134, 122] on input at bounding box center [140, 118] width 94 height 15
type input "d"
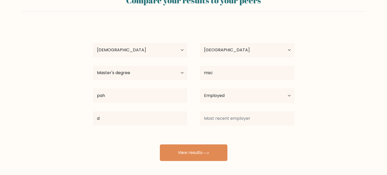
click at [220, 133] on div "g fd Age Under 18 years old 18-24 years old 25-34 years old 35-44 years old 45-…" at bounding box center [194, 92] width 208 height 137
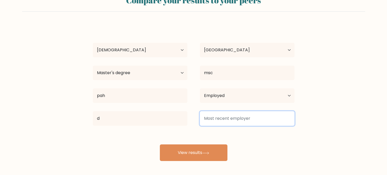
click at [231, 119] on input at bounding box center [247, 118] width 94 height 15
type input "d"
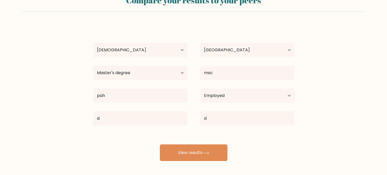
click at [242, 138] on div "g fd Age Under 18 years old 18-24 years old 25-34 years old 35-44 years old 45-…" at bounding box center [194, 92] width 208 height 137
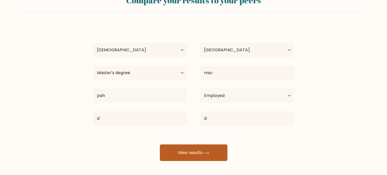
click at [217, 149] on button "View results" at bounding box center [193, 153] width 67 height 17
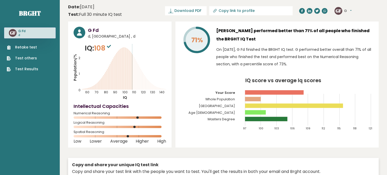
click at [274, 92] on rect at bounding box center [274, 92] width 58 height 4
drag, startPoint x: 237, startPoint y: 32, endPoint x: 246, endPoint y: 33, distance: 9.1
click at [246, 33] on h3 "[PERSON_NAME] performed better than 71% of all people who finished the BRGHT IQ…" at bounding box center [294, 35] width 157 height 17
click at [253, 34] on h3 "[PERSON_NAME] performed better than 71% of all people who finished the BRGHT IQ…" at bounding box center [294, 35] width 157 height 17
drag, startPoint x: 231, startPoint y: 46, endPoint x: 240, endPoint y: 48, distance: 9.0
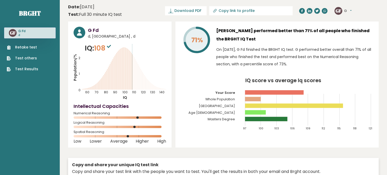
click at [232, 47] on p "On [DATE], G Fd finished the BRGHT IQ test. G performed better overall than 71%…" at bounding box center [294, 57] width 157 height 22
drag, startPoint x: 247, startPoint y: 49, endPoint x: 267, endPoint y: 49, distance: 20.0
click at [262, 49] on p "On [DATE], G Fd finished the BRGHT IQ test. G performed better overall than 71%…" at bounding box center [294, 57] width 157 height 22
click at [291, 49] on p "On [DATE], G Fd finished the BRGHT IQ test. G performed better overall than 71%…" at bounding box center [294, 57] width 157 height 22
drag, startPoint x: 245, startPoint y: 57, endPoint x: 264, endPoint y: 58, distance: 19.5
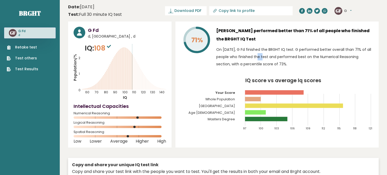
click at [256, 57] on p "On [DATE], G Fd finished the BRGHT IQ test. G performed better overall than 71%…" at bounding box center [294, 57] width 157 height 22
drag, startPoint x: 286, startPoint y: 59, endPoint x: 306, endPoint y: 59, distance: 20.0
click at [302, 59] on p "On [DATE], G Fd finished the BRGHT IQ test. G performed better overall than 71%…" at bounding box center [294, 57] width 157 height 22
click at [323, 59] on p "On [DATE], G Fd finished the BRGHT IQ test. G performed better overall than 71%…" at bounding box center [294, 57] width 157 height 22
click at [293, 62] on p "On [DATE], G Fd finished the BRGHT IQ test. G performed better overall than 71%…" at bounding box center [294, 57] width 157 height 22
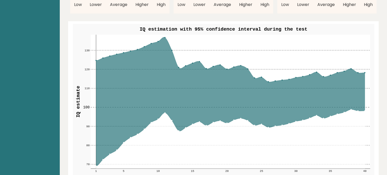
click at [306, 100] on icon at bounding box center [230, 101] width 268 height 129
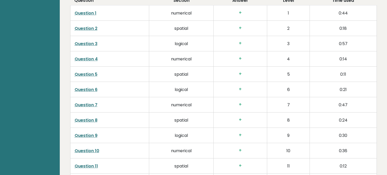
scroll to position [804, 0]
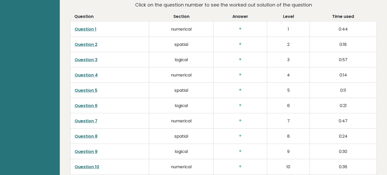
click at [240, 28] on h3 "+" at bounding box center [240, 28] width 45 height 5
click at [244, 30] on h3 "+" at bounding box center [240, 28] width 45 height 5
drag, startPoint x: 239, startPoint y: 29, endPoint x: 243, endPoint y: 29, distance: 4.5
click at [243, 29] on h3 "+" at bounding box center [240, 28] width 45 height 5
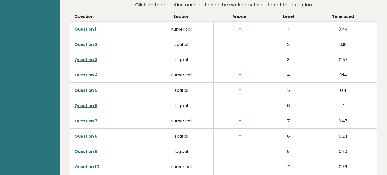
drag, startPoint x: 177, startPoint y: 30, endPoint x: 201, endPoint y: 31, distance: 24.9
click at [189, 31] on td "numerical" at bounding box center [181, 28] width 64 height 15
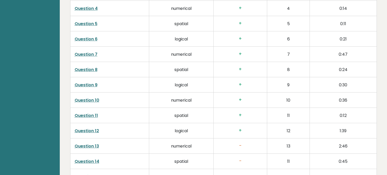
scroll to position [871, 0]
click at [77, 143] on link "Question 13" at bounding box center [87, 146] width 24 height 6
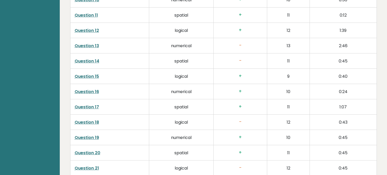
scroll to position [979, 0]
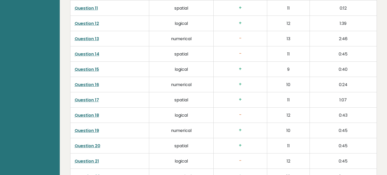
click at [78, 116] on link "Question 18" at bounding box center [87, 115] width 24 height 6
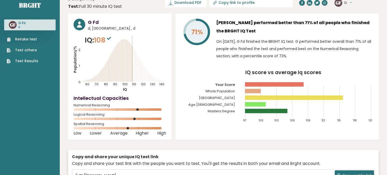
scroll to position [0, 0]
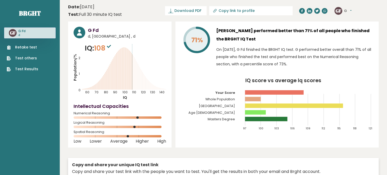
click at [258, 119] on rect at bounding box center [266, 119] width 42 height 4
click at [129, 86] on icon "Population/% IQ 0 1 2 60 70 80 90 100 110 120 130 140" at bounding box center [119, 71] width 92 height 57
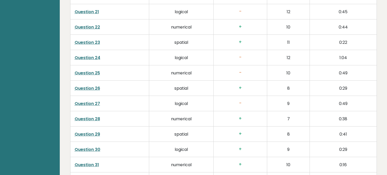
scroll to position [1336, 0]
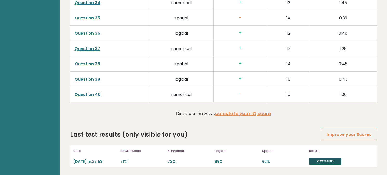
click at [327, 164] on link "View results" at bounding box center [325, 161] width 32 height 7
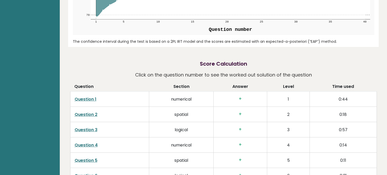
scroll to position [751, 0]
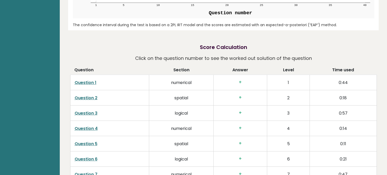
click at [88, 84] on link "Question 1" at bounding box center [86, 83] width 22 height 6
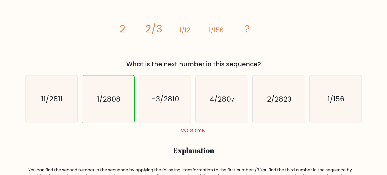
scroll to position [103, 0]
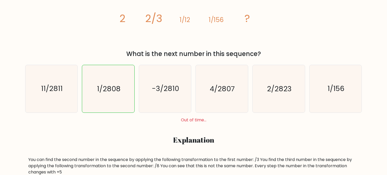
drag, startPoint x: 192, startPoint y: 95, endPoint x: 193, endPoint y: 93, distance: 2.8
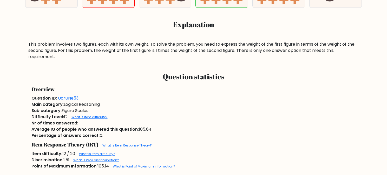
scroll to position [241, 0]
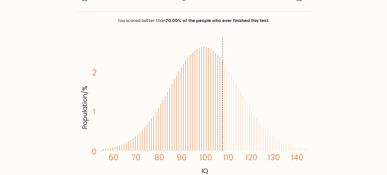
scroll to position [106, 0]
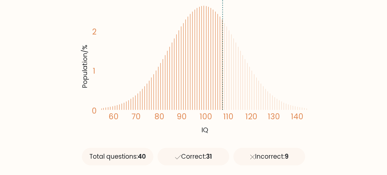
click at [228, 107] on icon "Population/% IQ 0 1 2 60 70 80 90 100 110 120 130 140" at bounding box center [193, 65] width 227 height 140
click at [289, 152] on div "Incorrect: 9" at bounding box center [269, 157] width 72 height 18
click at [243, 156] on div "Incorrect: 9" at bounding box center [269, 157] width 72 height 18
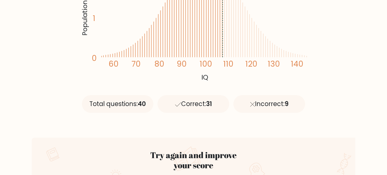
scroll to position [159, 0]
drag, startPoint x: 256, startPoint y: 105, endPoint x: 288, endPoint y: 106, distance: 32.0
click at [288, 106] on div "Incorrect: 9" at bounding box center [269, 104] width 72 height 18
click at [288, 106] on span "9" at bounding box center [286, 104] width 4 height 9
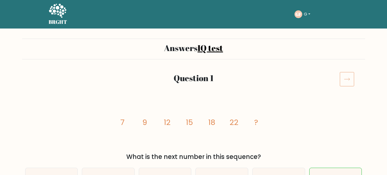
click at [308, 16] on button "G" at bounding box center [307, 14] width 10 height 7
click at [299, 14] on text "GF" at bounding box center [298, 14] width 6 height 6
click at [301, 14] on circle at bounding box center [298, 14] width 8 height 8
click at [305, 15] on button "G" at bounding box center [307, 14] width 10 height 7
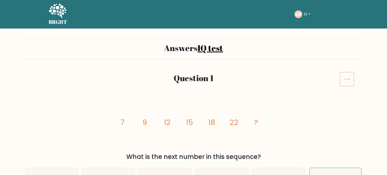
drag, startPoint x: 41, startPoint y: 3, endPoint x: 45, endPoint y: 5, distance: 4.5
click at [41, 3] on nav "BRGHT BRGHT Take the test GF G Dashboard Profile Settings Logout Dashboard Prof…" at bounding box center [193, 14] width 387 height 29
click at [64, 11] on icon at bounding box center [58, 11] width 18 height 16
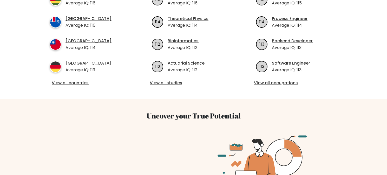
scroll to position [239, 0]
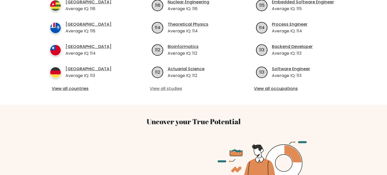
click at [157, 86] on link "View all studies" at bounding box center [193, 89] width 87 height 6
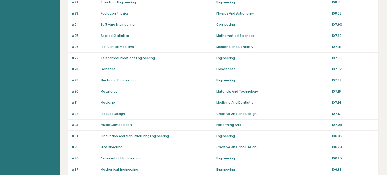
scroll to position [265, 0]
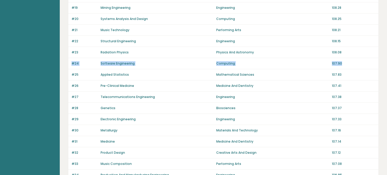
drag, startPoint x: 353, startPoint y: 63, endPoint x: 72, endPoint y: 62, distance: 281.1
click at [72, 62] on div "#24 Software Engineering Computing 107.90" at bounding box center [223, 63] width 310 height 11
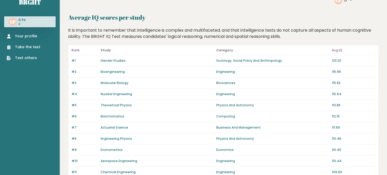
scroll to position [10, 0]
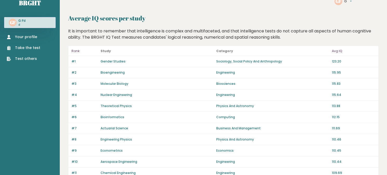
click at [109, 61] on link "Gender Studies" at bounding box center [112, 61] width 25 height 4
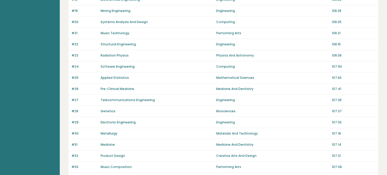
scroll to position [0, 0]
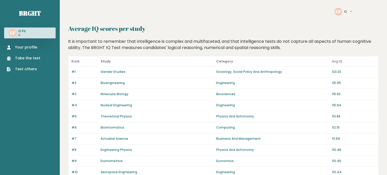
click at [350, 11] on button "G" at bounding box center [348, 11] width 8 height 5
click at [351, 19] on link "Settings" at bounding box center [356, 18] width 25 height 5
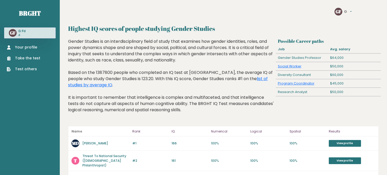
drag, startPoint x: 149, startPoint y: 64, endPoint x: 156, endPoint y: 58, distance: 9.4
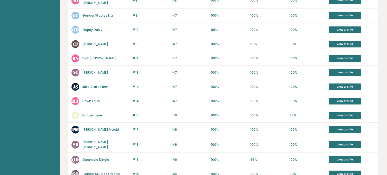
scroll to position [270, 0]
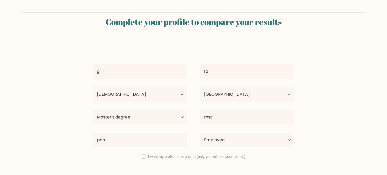
select select "35_44"
select select "GR"
select select "masters_degree"
select select "employed"
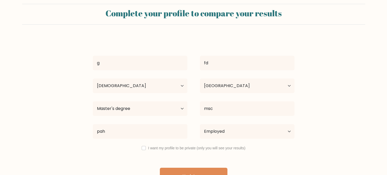
scroll to position [22, 0]
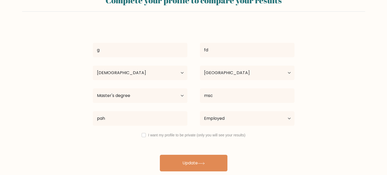
click at [146, 135] on div "I want my profile to be private (only you will see your results)" at bounding box center [193, 135] width 214 height 6
click at [146, 137] on div "I want my profile to be private (only you will see your results)" at bounding box center [193, 135] width 214 height 6
click at [145, 136] on input "checkbox" at bounding box center [143, 135] width 4 height 4
checkbox input "true"
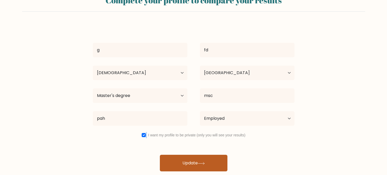
click at [190, 166] on button "Update" at bounding box center [193, 163] width 67 height 17
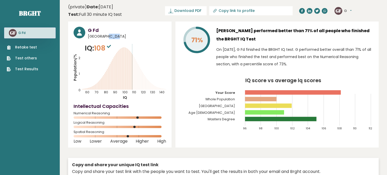
drag, startPoint x: 90, startPoint y: 37, endPoint x: 119, endPoint y: 37, distance: 29.3
click at [119, 37] on span "[GEOGRAPHIC_DATA]" at bounding box center [127, 36] width 78 height 5
click at [119, 37] on span "Greece" at bounding box center [127, 36] width 78 height 5
drag, startPoint x: 239, startPoint y: 35, endPoint x: 255, endPoint y: 38, distance: 16.3
click at [255, 38] on h3 "G Fd performed better than 71% of all people who finished the BRGHT IQ Test" at bounding box center [294, 35] width 157 height 17
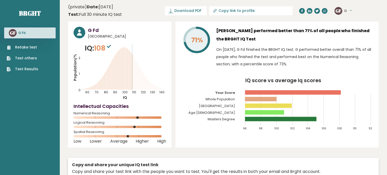
drag, startPoint x: 234, startPoint y: 29, endPoint x: 236, endPoint y: 70, distance: 41.4
click at [236, 70] on div "G Fd performed better than 71% of all people who finished the BRGHT IQ Test On …" at bounding box center [294, 49] width 157 height 44
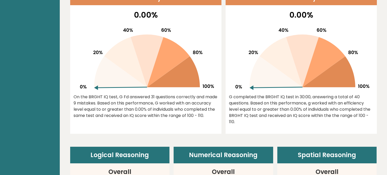
scroll to position [235, 0]
drag, startPoint x: 251, startPoint y: 111, endPoint x: 265, endPoint y: 112, distance: 13.8
click at [263, 112] on div "G completed the BRGHT IQ test in 30:00, answering a total of 40 questions. Base…" at bounding box center [301, 109] width 144 height 31
drag, startPoint x: 290, startPoint y: 116, endPoint x: 317, endPoint y: 119, distance: 27.5
click at [317, 119] on div "G completed the BRGHT IQ test in 30:00, answering a total of 40 questions. Base…" at bounding box center [301, 109] width 144 height 31
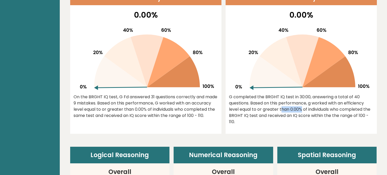
click at [317, 119] on div "G completed the BRGHT IQ test in 30:00, answering a total of 40 questions. Base…" at bounding box center [301, 109] width 144 height 31
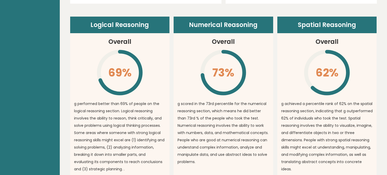
scroll to position [377, 0]
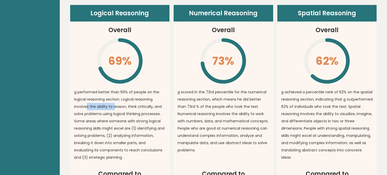
drag, startPoint x: 103, startPoint y: 109, endPoint x: 116, endPoint y: 109, distance: 13.0
click at [116, 109] on p "g performed better than 69% of people on the logical reasoning section. Logical…" at bounding box center [120, 125] width 92 height 73
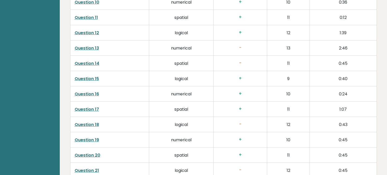
scroll to position [1336, 0]
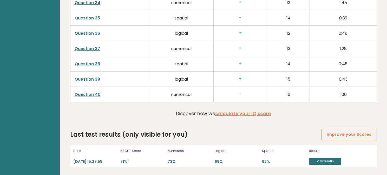
click at [90, 97] on link "Question 40" at bounding box center [88, 95] width 26 height 6
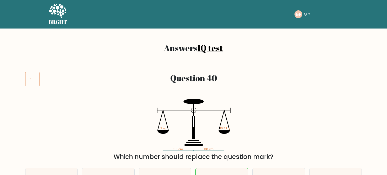
click at [30, 95] on div "Question 40" at bounding box center [193, 85] width 343 height 27
click at [34, 78] on icon at bounding box center [32, 79] width 14 height 15
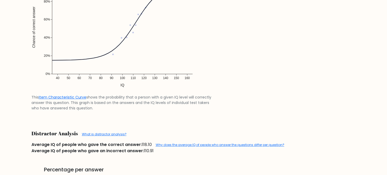
scroll to position [494, 0]
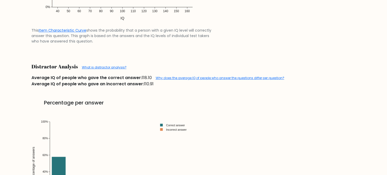
click at [163, 139] on img at bounding box center [112, 166] width 162 height 116
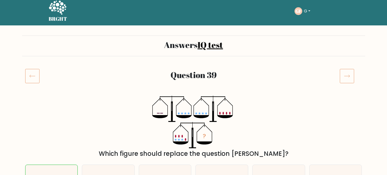
scroll to position [0, 0]
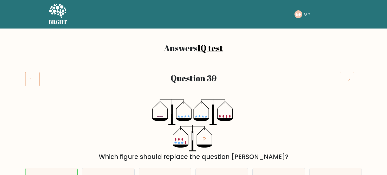
click at [24, 82] on div at bounding box center [36, 79] width 29 height 15
click at [39, 79] on div at bounding box center [36, 79] width 29 height 15
click at [31, 79] on icon at bounding box center [32, 79] width 14 height 15
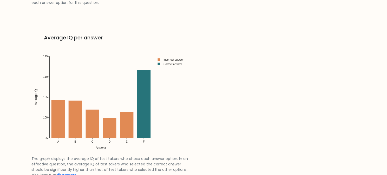
scroll to position [775, 0]
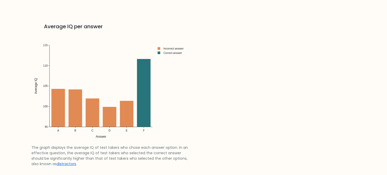
click at [140, 91] on img at bounding box center [110, 88] width 159 height 113
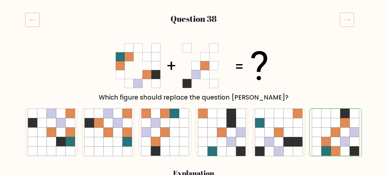
scroll to position [0, 0]
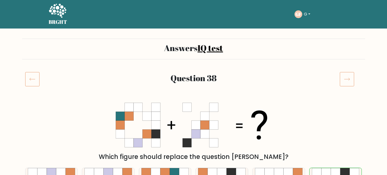
click at [302, 16] on button "G" at bounding box center [307, 14] width 10 height 7
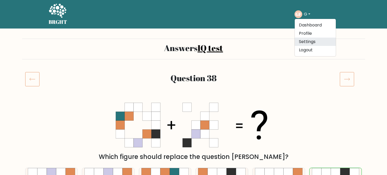
click at [304, 42] on link "Settings" at bounding box center [314, 42] width 41 height 8
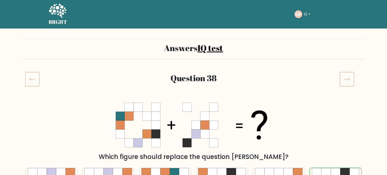
click at [308, 13] on button "G" at bounding box center [307, 14] width 10 height 7
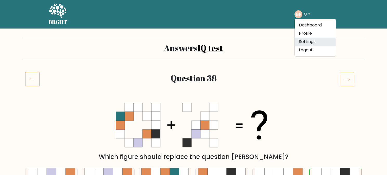
click at [299, 40] on link "Settings" at bounding box center [314, 42] width 41 height 8
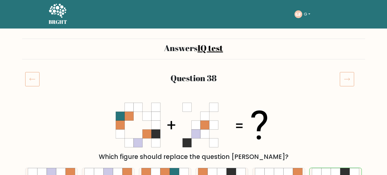
click at [296, 13] on text "GF" at bounding box center [298, 14] width 6 height 6
click at [303, 16] on button "G" at bounding box center [307, 14] width 10 height 7
click at [301, 23] on link "Dashboard" at bounding box center [314, 25] width 41 height 8
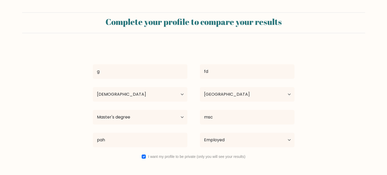
select select "35_44"
select select "GR"
select select "masters_degree"
select select "employed"
click at [265, 21] on h2 "Complete your profile to compare your results" at bounding box center [193, 22] width 336 height 10
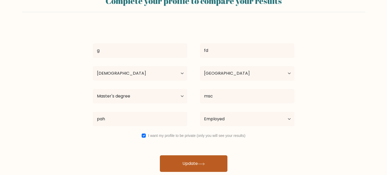
scroll to position [22, 0]
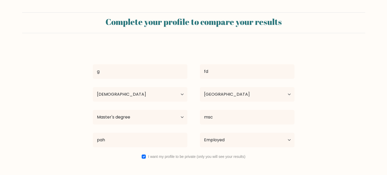
select select "35_44"
select select "GR"
select select "masters_degree"
select select "employed"
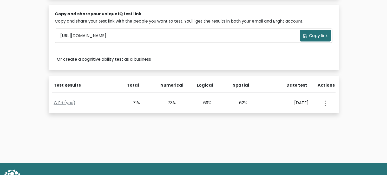
scroll to position [166, 0]
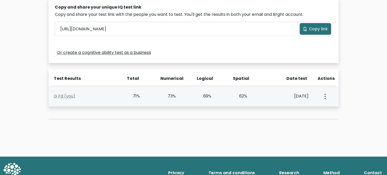
click at [330, 97] on div "View Profile" at bounding box center [324, 96] width 18 height 16
click at [325, 97] on icon "button" at bounding box center [324, 96] width 1 height 5
click at [58, 96] on link "G Fd (you)" at bounding box center [65, 96] width 22 height 6
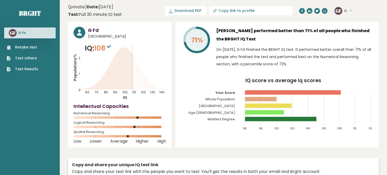
click at [305, 118] on rect at bounding box center [280, 119] width 71 height 4
click at [359, 32] on h3 "G Fd performed better than 71% of all people who finished the BRGHT IQ Test" at bounding box center [294, 35] width 157 height 17
drag, startPoint x: 359, startPoint y: 32, endPoint x: 356, endPoint y: 38, distance: 6.4
click at [357, 37] on h3 "[PERSON_NAME] performed better than 71% of all people who finished the BRGHT IQ…" at bounding box center [294, 35] width 157 height 17
click at [327, 51] on p "On [DATE], G Fd finished the BRGHT IQ test. G performed better overall than 71%…" at bounding box center [294, 57] width 157 height 22
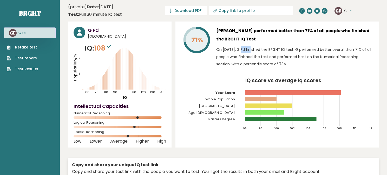
drag, startPoint x: 231, startPoint y: 49, endPoint x: 254, endPoint y: 51, distance: 23.8
click at [254, 51] on p "On [DATE], G Fd finished the BRGHT IQ test. G performed better overall than 71%…" at bounding box center [294, 57] width 157 height 22
click at [274, 55] on p "On [DATE], G Fd finished the BRGHT IQ test. G performed better overall than 71%…" at bounding box center [294, 57] width 157 height 22
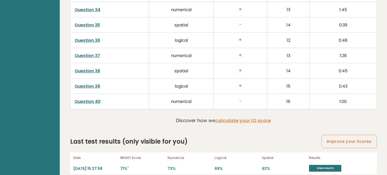
scroll to position [1336, 0]
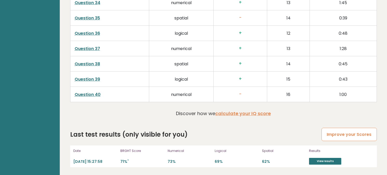
click at [351, 137] on link "Improve your Scores" at bounding box center [348, 134] width 55 height 13
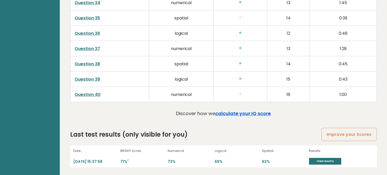
click at [239, 114] on link "calculate your IQ score" at bounding box center [243, 113] width 56 height 6
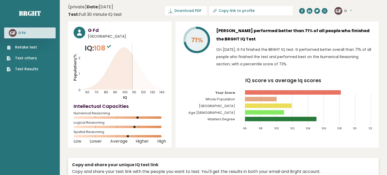
click at [351, 8] on div "GF G Dashboard Profile Settings Logout" at bounding box center [342, 11] width 17 height 8
click at [351, 10] on button "G" at bounding box center [348, 10] width 8 height 5
click at [351, 23] on link "Profile" at bounding box center [357, 26] width 26 height 7
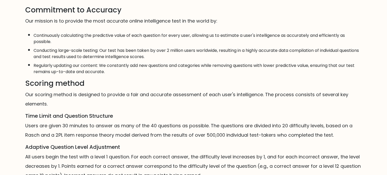
scroll to position [323, 0]
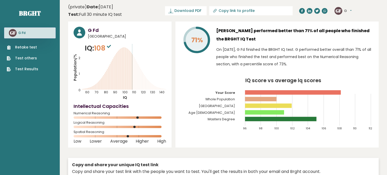
click at [349, 10] on button "G" at bounding box center [348, 10] width 8 height 5
click at [351, 35] on link "Settings" at bounding box center [357, 33] width 26 height 7
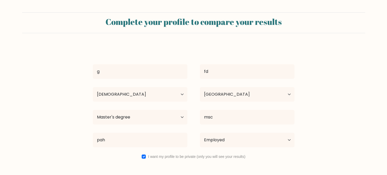
select select "35_44"
select select "GR"
select select "masters_degree"
select select "employed"
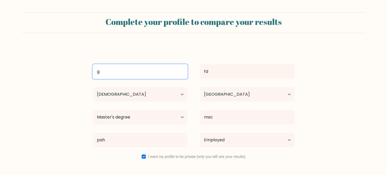
click at [126, 73] on input "g" at bounding box center [140, 71] width 94 height 15
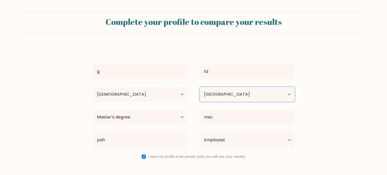
click at [224, 95] on select "Country Afghanistan Albania Algeria American Samoa Andorra Angola Anguilla Anta…" at bounding box center [247, 94] width 94 height 15
select select "GH"
click at [200, 87] on select "Country Afghanistan Albania Algeria American Samoa Andorra Angola Anguilla Anta…" at bounding box center [247, 94] width 94 height 15
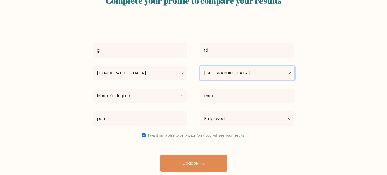
scroll to position [22, 0]
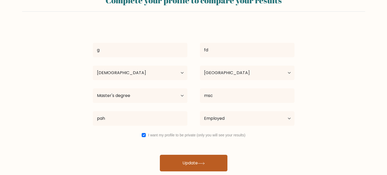
click at [208, 162] on button "Update" at bounding box center [193, 163] width 67 height 17
click at [194, 166] on button "Update" at bounding box center [193, 163] width 67 height 17
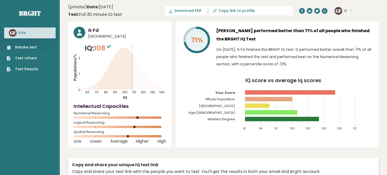
click at [87, 34] on div "G Fd [GEOGRAPHIC_DATA]" at bounding box center [119, 33] width 92 height 12
click at [90, 36] on span "[GEOGRAPHIC_DATA]" at bounding box center [127, 36] width 78 height 5
click at [93, 28] on h3 "G Fd" at bounding box center [127, 30] width 78 height 7
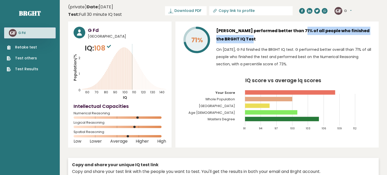
click at [280, 37] on h3 "[PERSON_NAME] performed better than 71% of all people who finished the BRGHT IQ…" at bounding box center [294, 35] width 157 height 17
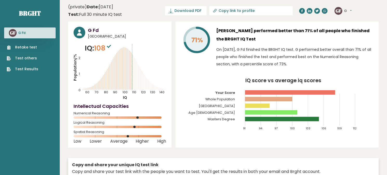
click at [280, 49] on p "On [DATE], G Fd finished the BRGHT IQ test. G performed better overall than 71%…" at bounding box center [294, 57] width 157 height 22
click at [169, 89] on div "G Fd Ghana IQ: 108 Population/% IQ 0 1 2 60 70 80 90 100 110 120 130 140" at bounding box center [119, 85] width 103 height 126
click at [163, 89] on icon "Population/% IQ 0 1 2 60 70 80 90 100 110 120 130 140" at bounding box center [119, 71] width 92 height 57
drag, startPoint x: 171, startPoint y: 93, endPoint x: 174, endPoint y: 93, distance: 2.9
click at [172, 93] on div "G Fd Ghana IQ: 108 Population/% IQ 0 1 2 60 70 80 90 100 110 120 130 140 Low" at bounding box center [223, 117] width 310 height 190
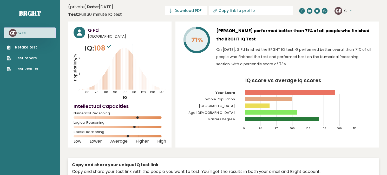
click at [174, 93] on div "G Fd Ghana IQ: 108 Population/% IQ 0 1 2 60 70 80 90 100 110 120 130 140 Low" at bounding box center [223, 117] width 310 height 190
click at [30, 60] on link "Test others" at bounding box center [22, 58] width 31 height 5
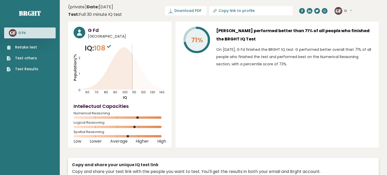
drag, startPoint x: 78, startPoint y: 12, endPoint x: 146, endPoint y: 12, distance: 67.5
click at [109, 13] on div "(private) Date: [DATE] Test: Full 30 minute IQ test" at bounding box center [95, 11] width 54 height 14
click at [335, 11] on text "GF" at bounding box center [338, 11] width 6 height 6
click at [339, 11] on text "GF" at bounding box center [338, 11] width 6 height 6
click at [350, 10] on button "G" at bounding box center [348, 10] width 8 height 5
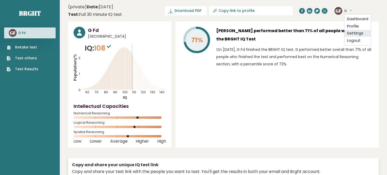
click at [356, 35] on link "Settings" at bounding box center [357, 33] width 26 height 7
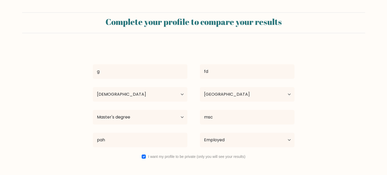
select select "35_44"
select select "GR"
select select "masters_degree"
select select "employed"
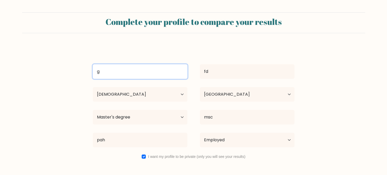
click at [102, 70] on input "g" at bounding box center [140, 71] width 94 height 15
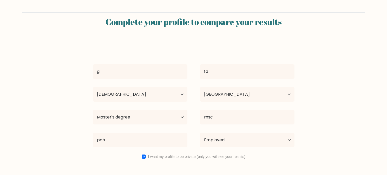
click at [51, 107] on form "Complete your profile to compare your results g fd Age Under 18 years old 18-24…" at bounding box center [193, 102] width 387 height 181
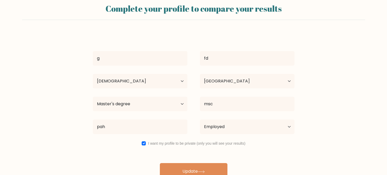
scroll to position [22, 0]
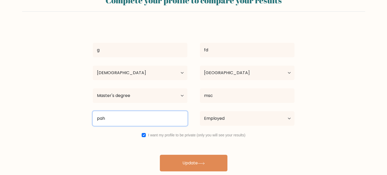
click at [107, 117] on input "pah" at bounding box center [140, 118] width 94 height 15
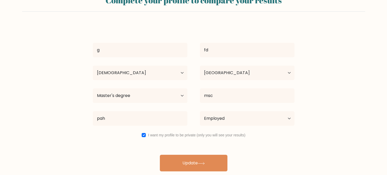
click at [53, 122] on form "Complete your profile to compare your results g fd Age Under 18 years old 18-24…" at bounding box center [193, 81] width 387 height 181
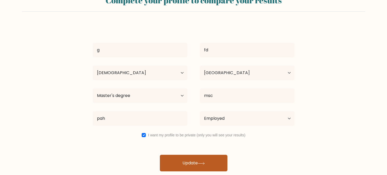
click at [184, 158] on button "Update" at bounding box center [193, 163] width 67 height 17
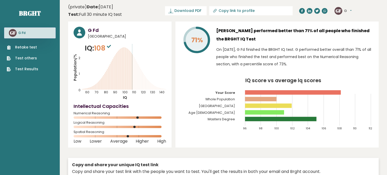
click at [182, 3] on header "(private) Date: October 09, 2025 Test: Full 30 minute IQ test Download PDF Down…" at bounding box center [223, 11] width 310 height 16
click at [157, 9] on header "(private) Date: October 09, 2025 Test: Full 30 minute IQ test Download PDF Down…" at bounding box center [223, 11] width 310 height 16
click at [25, 19] on nav "Brght GF G Fd Retake test Test others Test Results" at bounding box center [29, 36] width 51 height 73
click at [34, 8] on nav "Brght GF G Fd Retake test Test others Test Results" at bounding box center [29, 36] width 51 height 73
click at [31, 14] on link "Brght" at bounding box center [30, 13] width 22 height 8
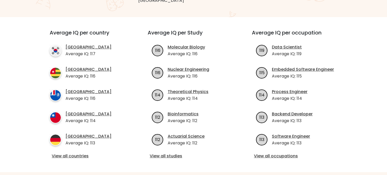
scroll to position [171, 0]
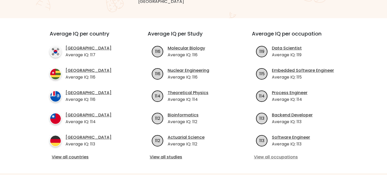
click at [281, 154] on link "View all occupations" at bounding box center [297, 157] width 87 height 6
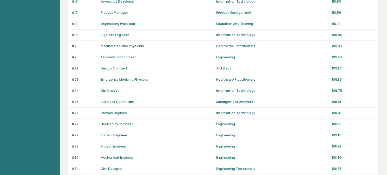
scroll to position [238, 0]
drag, startPoint x: 138, startPoint y: 35, endPoint x: 95, endPoint y: 31, distance: 42.8
click at [95, 31] on div "#19 Big Data Engineer Information Technology 109.95" at bounding box center [223, 35] width 310 height 11
click at [85, 35] on p "#19" at bounding box center [84, 35] width 26 height 5
drag, startPoint x: 87, startPoint y: 34, endPoint x: 364, endPoint y: 37, distance: 277.0
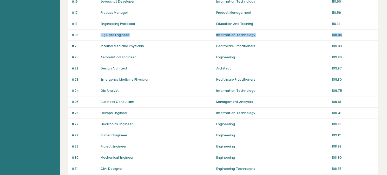
click at [364, 37] on div "#19 Big Data Engineer Information Technology 109.95" at bounding box center [223, 35] width 310 height 11
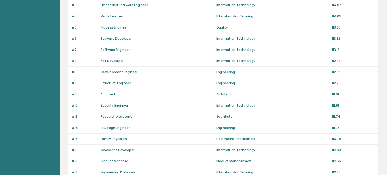
scroll to position [72, 0]
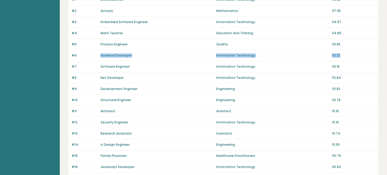
drag, startPoint x: 357, startPoint y: 56, endPoint x: 104, endPoint y: 53, distance: 253.9
click at [103, 52] on div "#6 Backend Developer Information Technology 113.32" at bounding box center [223, 55] width 310 height 11
click at [204, 76] on div "Net Developer" at bounding box center [156, 78] width 112 height 5
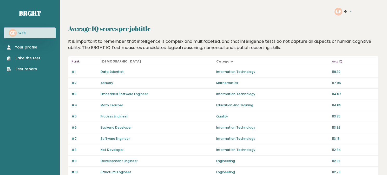
click at [346, 11] on button "G" at bounding box center [348, 11] width 8 height 5
click at [349, 19] on link "Settings" at bounding box center [356, 18] width 25 height 5
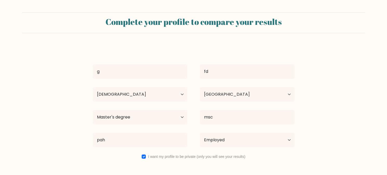
select select "35_44"
select select "GR"
select select "masters_degree"
select select "employed"
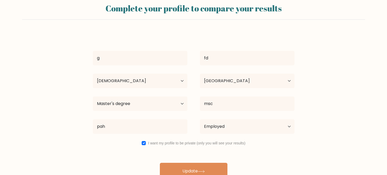
scroll to position [22, 0]
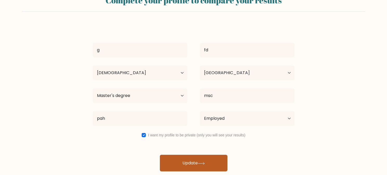
click at [186, 164] on button "Update" at bounding box center [193, 163] width 67 height 17
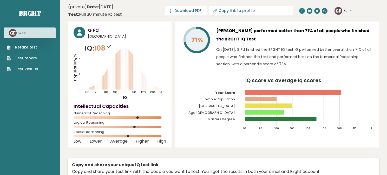
click at [342, 11] on div "GF G Dashboard Profile Settings Logout" at bounding box center [342, 11] width 17 height 8
click at [344, 12] on button "G" at bounding box center [348, 10] width 8 height 5
click at [350, 33] on link "Settings" at bounding box center [357, 33] width 26 height 7
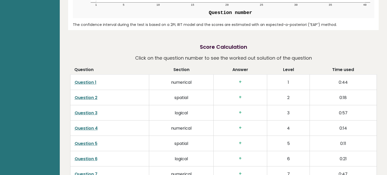
scroll to position [1336, 0]
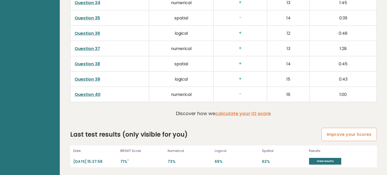
click at [353, 138] on link "Improve your Scores" at bounding box center [348, 134] width 55 height 13
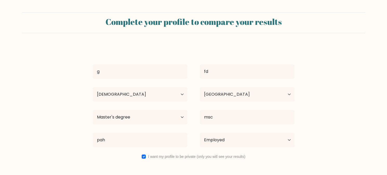
select select "35_44"
select select "GR"
select select "masters_degree"
select select "employed"
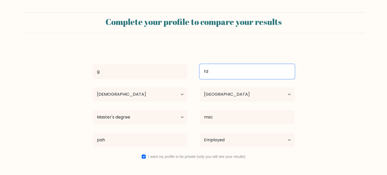
drag, startPoint x: 279, startPoint y: 71, endPoint x: 298, endPoint y: 65, distance: 20.5
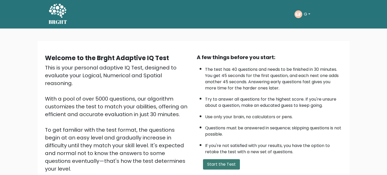
click at [227, 167] on button "Start the Test" at bounding box center [221, 164] width 37 height 10
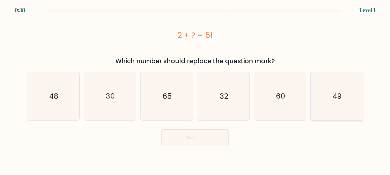
click at [334, 96] on text "49" at bounding box center [337, 96] width 9 height 10
click at [195, 89] on input "f. 49" at bounding box center [195, 88] width 0 height 1
radio input "true"
click at [194, 141] on button "Next" at bounding box center [194, 138] width 67 height 17
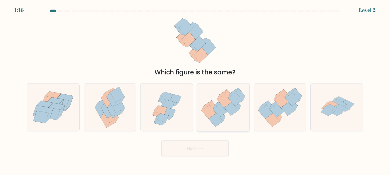
click at [238, 109] on icon at bounding box center [236, 104] width 9 height 13
click at [195, 89] on input "d." at bounding box center [195, 88] width 0 height 1
radio input "true"
click at [216, 150] on button "Next" at bounding box center [194, 148] width 67 height 17
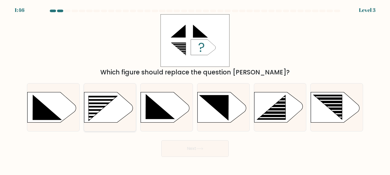
click at [115, 114] on rect at bounding box center [87, 96] width 136 height 103
click at [195, 89] on input "b." at bounding box center [195, 88] width 0 height 1
radio input "true"
click at [207, 144] on button "Next" at bounding box center [194, 148] width 67 height 17
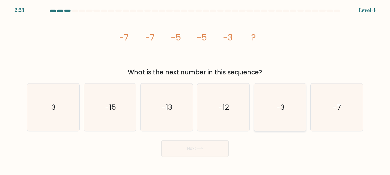
click at [283, 98] on icon "-3" at bounding box center [280, 108] width 48 height 48
click at [195, 89] on input "e. -3" at bounding box center [195, 88] width 0 height 1
radio input "true"
click at [193, 149] on button "Next" at bounding box center [194, 148] width 67 height 17
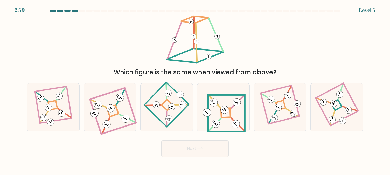
click at [112, 67] on div "Which figure is the same when viewed from above?" at bounding box center [195, 45] width 343 height 63
drag, startPoint x: 161, startPoint y: 72, endPoint x: 208, endPoint y: 73, distance: 47.5
click at [190, 73] on div "Which figure is the same when viewed from above?" at bounding box center [195, 72] width 330 height 9
click at [249, 76] on div "Which figure is the same when viewed from above?" at bounding box center [195, 72] width 330 height 9
click at [237, 101] on 840 at bounding box center [236, 102] width 11 height 11
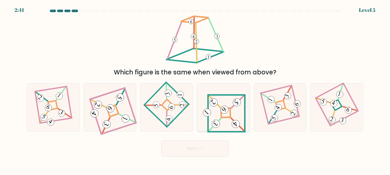
click at [195, 89] on input "d." at bounding box center [195, 88] width 0 height 1
radio input "true"
click at [210, 153] on button "Next" at bounding box center [194, 148] width 67 height 17
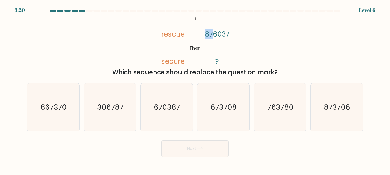
drag, startPoint x: 205, startPoint y: 35, endPoint x: 214, endPoint y: 35, distance: 8.6
click at [214, 35] on tspan "876037" at bounding box center [217, 34] width 25 height 10
click at [201, 40] on icon "@import url('https://fonts.googleapis.com/css?family=Abril+Fatface:400,100,100i…" at bounding box center [195, 40] width 85 height 53
drag, startPoint x: 182, startPoint y: 35, endPoint x: 186, endPoint y: 36, distance: 4.0
click at [184, 35] on tspan "rescue" at bounding box center [172, 34] width 23 height 10
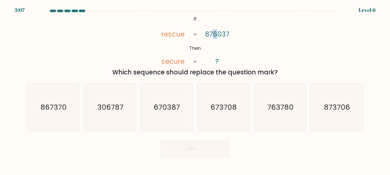
drag, startPoint x: 217, startPoint y: 33, endPoint x: 214, endPoint y: 34, distance: 3.4
click at [214, 34] on tspan "876037" at bounding box center [217, 34] width 25 height 10
click at [49, 108] on text "867370" at bounding box center [54, 107] width 26 height 10
click at [195, 89] on input "a. 867370" at bounding box center [195, 88] width 0 height 1
radio input "true"
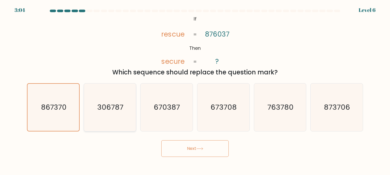
click at [96, 107] on icon "306787" at bounding box center [110, 108] width 48 height 48
click at [195, 89] on input "b. 306787" at bounding box center [195, 88] width 0 height 1
radio input "true"
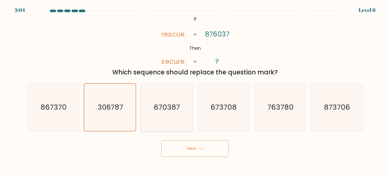
click at [184, 107] on icon "670387" at bounding box center [167, 108] width 48 height 48
click at [195, 89] on input "c. 670387" at bounding box center [195, 88] width 0 height 1
radio input "true"
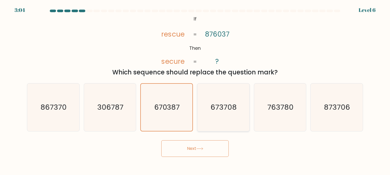
click at [228, 111] on text "673708" at bounding box center [224, 107] width 26 height 10
click at [195, 89] on input "d. 673708" at bounding box center [195, 88] width 0 height 1
radio input "true"
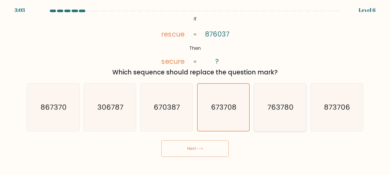
click at [297, 115] on icon "763780" at bounding box center [280, 108] width 48 height 48
click at [195, 89] on input "e. 763780" at bounding box center [195, 88] width 0 height 1
radio input "true"
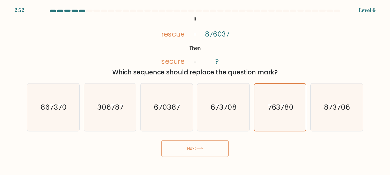
click at [163, 34] on tspan "rescue" at bounding box center [172, 34] width 23 height 10
click at [300, 117] on icon "763780" at bounding box center [280, 107] width 47 height 47
click at [195, 89] on input "e. 763780" at bounding box center [195, 88] width 0 height 1
click at [228, 87] on icon "673708" at bounding box center [224, 108] width 48 height 48
click at [195, 88] on input "d. 673708" at bounding box center [195, 88] width 0 height 1
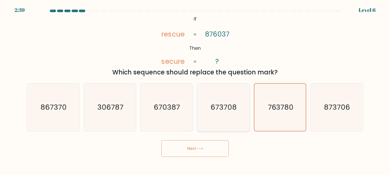
radio input "true"
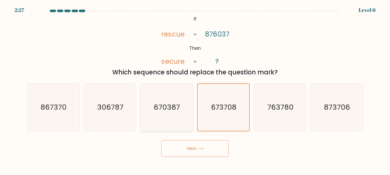
click at [183, 113] on icon "670387" at bounding box center [167, 108] width 48 height 48
click at [195, 89] on input "c. 670387" at bounding box center [195, 88] width 0 height 1
radio input "true"
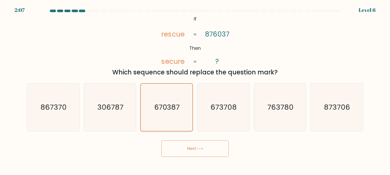
click at [180, 98] on icon "670387" at bounding box center [166, 107] width 47 height 47
click at [195, 89] on input "c. 670387" at bounding box center [195, 88] width 0 height 1
click at [188, 146] on button "Next" at bounding box center [194, 148] width 67 height 17
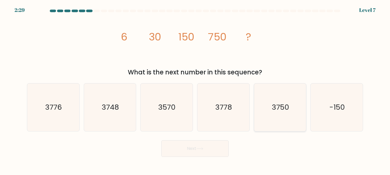
click at [285, 110] on text "3750" at bounding box center [280, 107] width 17 height 10
click at [195, 89] on input "e. 3750" at bounding box center [195, 88] width 0 height 1
radio input "true"
click at [202, 154] on button "Next" at bounding box center [194, 148] width 67 height 17
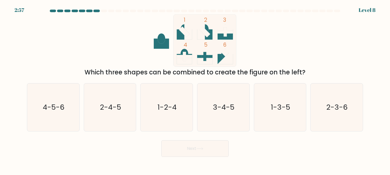
click at [250, 72] on div "Which three shapes can be combined to create the figure on the left?" at bounding box center [195, 72] width 330 height 9
click at [286, 74] on div "Which three shapes can be combined to create the figure on the left?" at bounding box center [195, 72] width 330 height 9
click at [219, 112] on text "3-4-5" at bounding box center [224, 107] width 22 height 10
click at [195, 89] on input "d. 3-4-5" at bounding box center [195, 88] width 0 height 1
radio input "true"
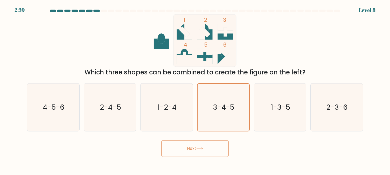
click at [214, 155] on button "Next" at bounding box center [194, 148] width 67 height 17
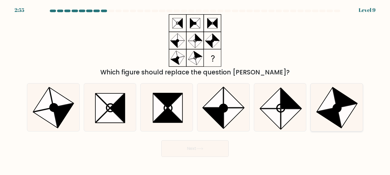
click at [343, 100] on icon at bounding box center [346, 97] width 24 height 20
click at [195, 89] on input "f." at bounding box center [195, 88] width 0 height 1
radio input "true"
click at [195, 149] on button "Next" at bounding box center [194, 148] width 67 height 17
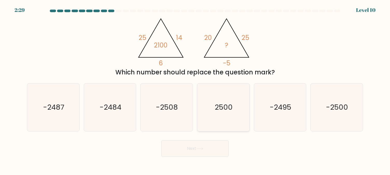
click at [219, 105] on text "2500" at bounding box center [224, 107] width 18 height 10
click at [195, 89] on input "d. 2500" at bounding box center [195, 88] width 0 height 1
radio input "true"
click at [346, 113] on icon "-2500" at bounding box center [337, 108] width 48 height 48
click at [195, 89] on input "f. -2500" at bounding box center [195, 88] width 0 height 1
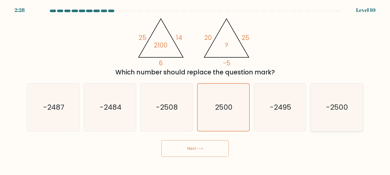
radio input "true"
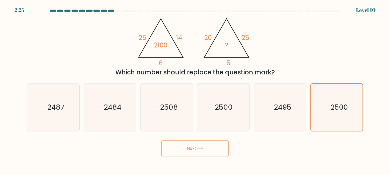
click at [184, 149] on button "Next" at bounding box center [194, 148] width 67 height 17
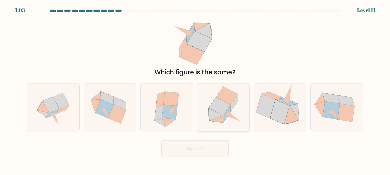
click at [220, 114] on icon at bounding box center [216, 114] width 15 height 13
click at [195, 89] on input "d." at bounding box center [195, 88] width 0 height 1
radio input "true"
click at [225, 119] on icon at bounding box center [227, 113] width 7 height 17
click at [195, 89] on input "d." at bounding box center [195, 88] width 0 height 1
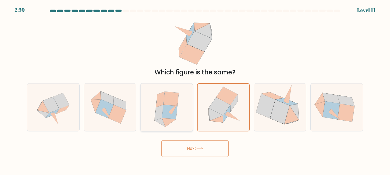
click at [168, 103] on icon at bounding box center [171, 99] width 15 height 15
click at [195, 89] on input "c." at bounding box center [195, 88] width 0 height 1
radio input "true"
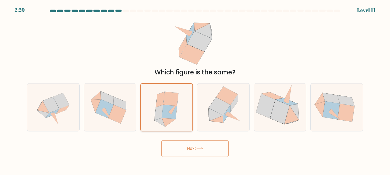
click at [165, 119] on icon at bounding box center [169, 122] width 14 height 9
click at [195, 89] on input "c." at bounding box center [195, 88] width 0 height 1
click at [193, 153] on button "Next" at bounding box center [194, 148] width 67 height 17
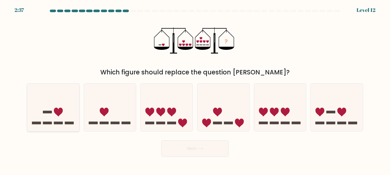
click at [66, 107] on icon at bounding box center [53, 107] width 52 height 43
click at [195, 89] on input "a." at bounding box center [195, 88] width 0 height 1
radio input "true"
click at [213, 141] on button "Next" at bounding box center [194, 148] width 67 height 17
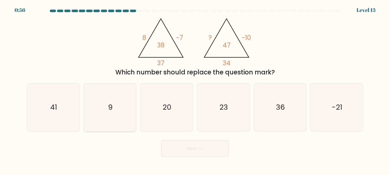
click at [126, 111] on icon "9" at bounding box center [110, 108] width 48 height 48
click at [195, 89] on input "b. 9" at bounding box center [195, 88] width 0 height 1
radio input "true"
drag, startPoint x: 148, startPoint y: 37, endPoint x: 138, endPoint y: 37, distance: 9.3
click at [138, 37] on icon "@import url('https://fonts.googleapis.com/css?family=Abril+Fatface:400,100,100i…" at bounding box center [195, 40] width 121 height 53
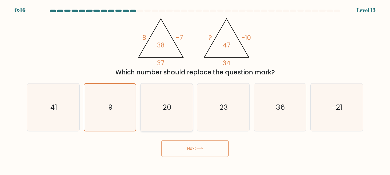
click at [142, 111] on div "20" at bounding box center [166, 107] width 53 height 48
click at [195, 89] on input "c. 20" at bounding box center [195, 88] width 0 height 1
radio input "true"
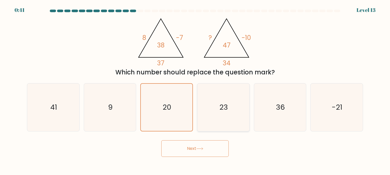
click at [241, 117] on icon "23" at bounding box center [224, 108] width 48 height 48
click at [195, 89] on input "d. 23" at bounding box center [195, 88] width 0 height 1
radio input "true"
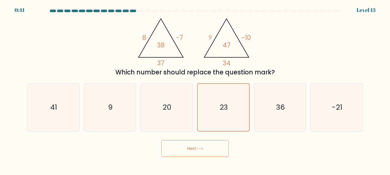
click at [209, 151] on button "Next" at bounding box center [194, 148] width 67 height 17
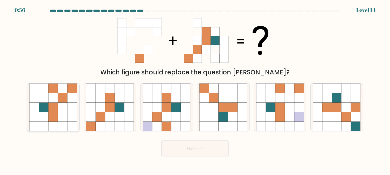
click at [51, 95] on icon at bounding box center [54, 98] width 10 height 10
click at [195, 89] on input "a." at bounding box center [195, 88] width 0 height 1
radio input "true"
click at [220, 153] on button "Next" at bounding box center [194, 148] width 67 height 17
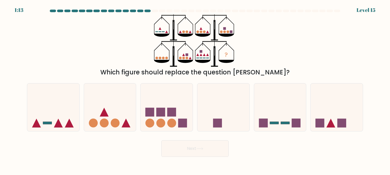
click at [165, 37] on icon "?" at bounding box center [195, 40] width 82 height 53
click at [166, 126] on icon at bounding box center [167, 107] width 52 height 43
click at [195, 89] on input "c." at bounding box center [195, 88] width 0 height 1
radio input "true"
click at [100, 104] on icon at bounding box center [110, 107] width 52 height 43
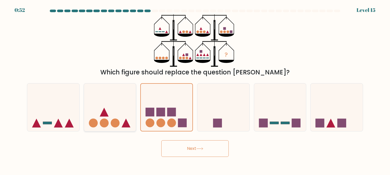
click at [195, 89] on input "b." at bounding box center [195, 88] width 0 height 1
radio input "true"
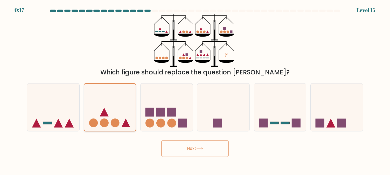
click at [100, 123] on circle at bounding box center [104, 123] width 9 height 9
click at [195, 89] on input "b." at bounding box center [195, 88] width 0 height 1
click at [241, 107] on icon at bounding box center [224, 107] width 52 height 43
click at [195, 89] on input "d." at bounding box center [195, 88] width 0 height 1
radio input "true"
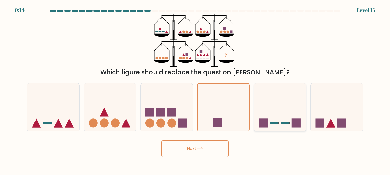
click at [282, 111] on icon at bounding box center [280, 107] width 52 height 43
click at [195, 89] on input "e." at bounding box center [195, 88] width 0 height 1
radio input "true"
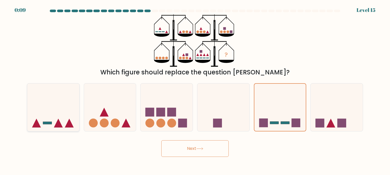
click at [75, 126] on icon at bounding box center [53, 107] width 52 height 43
click at [195, 89] on input "a." at bounding box center [195, 88] width 0 height 1
radio input "true"
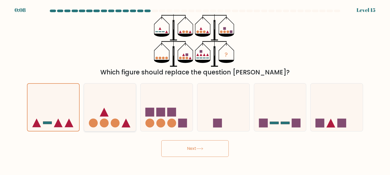
click at [117, 115] on icon at bounding box center [110, 107] width 52 height 43
click at [195, 89] on input "b." at bounding box center [195, 88] width 0 height 1
radio input "true"
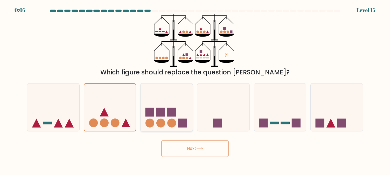
click at [164, 110] on rect at bounding box center [161, 112] width 9 height 9
click at [195, 89] on input "c." at bounding box center [195, 88] width 0 height 1
radio input "true"
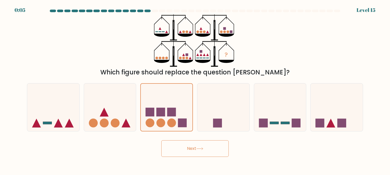
click at [192, 143] on button "Next" at bounding box center [194, 148] width 67 height 17
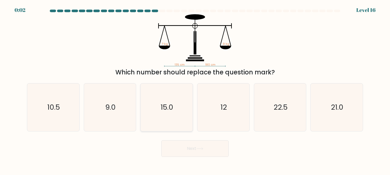
click at [158, 113] on icon "15.0" at bounding box center [167, 108] width 48 height 48
click at [195, 89] on input "c. 15.0" at bounding box center [195, 88] width 0 height 1
radio input "true"
drag, startPoint x: 253, startPoint y: 100, endPoint x: 221, endPoint y: 125, distance: 40.0
click at [253, 100] on div "e. 22.5" at bounding box center [280, 107] width 57 height 48
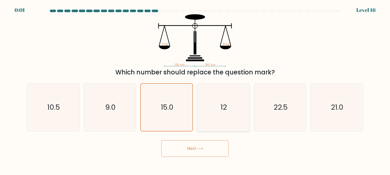
click at [219, 124] on icon "12" at bounding box center [224, 108] width 48 height 48
click at [195, 89] on input "d. 12" at bounding box center [195, 88] width 0 height 1
radio input "true"
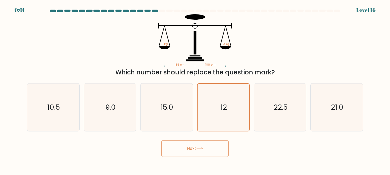
click at [210, 151] on button "Next" at bounding box center [194, 148] width 67 height 17
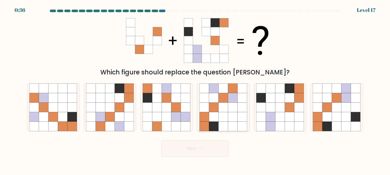
click at [218, 100] on icon at bounding box center [214, 98] width 10 height 10
click at [195, 89] on input "d." at bounding box center [195, 88] width 0 height 1
radio input "true"
click at [207, 37] on icon at bounding box center [206, 40] width 9 height 9
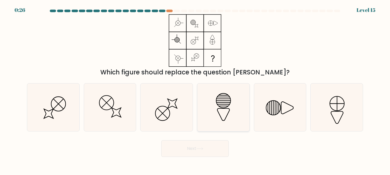
click at [219, 105] on icon at bounding box center [224, 108] width 48 height 48
click at [195, 89] on input "d." at bounding box center [195, 88] width 0 height 1
radio input "true"
click at [225, 114] on icon at bounding box center [223, 107] width 47 height 47
click at [195, 89] on input "d." at bounding box center [195, 88] width 0 height 1
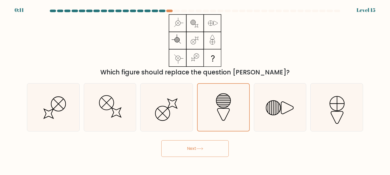
click at [196, 151] on button "Next" at bounding box center [194, 148] width 67 height 17
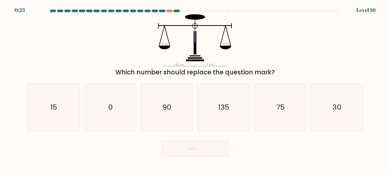
click at [373, 107] on form at bounding box center [195, 83] width 390 height 147
click at [336, 114] on icon "30" at bounding box center [337, 108] width 48 height 48
click at [195, 89] on input "f. 30" at bounding box center [195, 88] width 0 height 1
radio input "true"
click at [178, 149] on button "Next" at bounding box center [194, 148] width 67 height 17
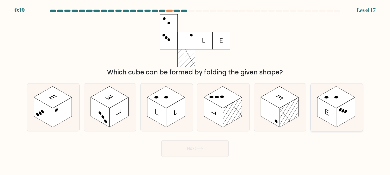
click at [334, 106] on rect at bounding box center [337, 97] width 38 height 22
click at [195, 89] on input "f." at bounding box center [195, 88] width 0 height 1
radio input "true"
click at [207, 149] on button "Next" at bounding box center [194, 148] width 67 height 17
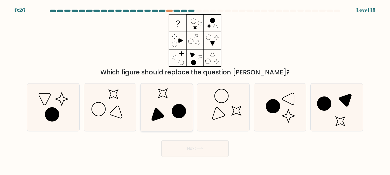
click at [163, 111] on icon at bounding box center [167, 108] width 48 height 48
click at [195, 89] on input "c." at bounding box center [195, 88] width 0 height 1
radio input "true"
click at [331, 110] on icon at bounding box center [337, 108] width 48 height 48
click at [195, 89] on input "f." at bounding box center [195, 88] width 0 height 1
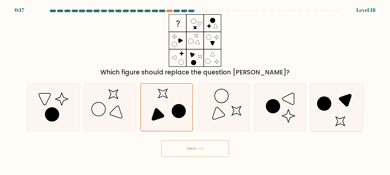
radio input "true"
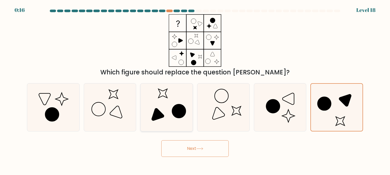
click at [174, 107] on circle at bounding box center [179, 110] width 19 height 19
click at [195, 89] on input "c." at bounding box center [195, 88] width 0 height 1
radio input "true"
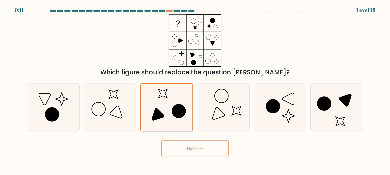
click at [181, 97] on icon at bounding box center [166, 107] width 47 height 47
click at [195, 89] on input "c." at bounding box center [195, 88] width 0 height 1
drag, startPoint x: 193, startPoint y: 152, endPoint x: 198, endPoint y: 155, distance: 5.7
click at [198, 155] on button "Next" at bounding box center [194, 148] width 67 height 17
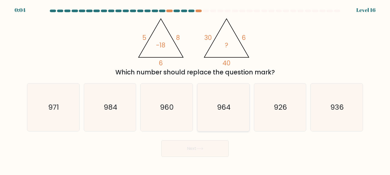
click at [224, 109] on text "964" at bounding box center [223, 107] width 13 height 10
click at [195, 89] on input "d. 964" at bounding box center [195, 88] width 0 height 1
radio input "true"
click at [207, 153] on button "Next" at bounding box center [194, 148] width 67 height 17
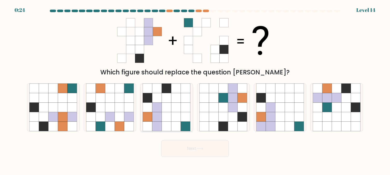
click at [164, 117] on icon at bounding box center [167, 117] width 10 height 10
click at [195, 89] on input "c." at bounding box center [195, 88] width 0 height 1
radio input "true"
click at [182, 149] on button "Next" at bounding box center [194, 148] width 67 height 17
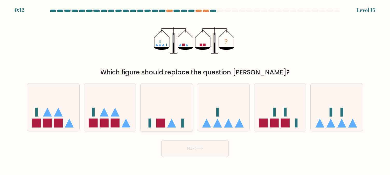
click at [164, 126] on rect at bounding box center [161, 123] width 9 height 9
click at [195, 89] on input "c." at bounding box center [195, 88] width 0 height 1
radio input "true"
click at [185, 142] on button "Next" at bounding box center [194, 148] width 67 height 17
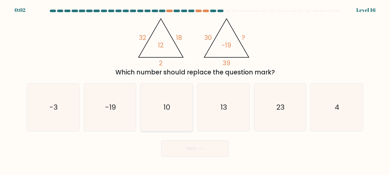
click at [159, 105] on icon "10" at bounding box center [167, 108] width 48 height 48
click at [195, 89] on input "c. 10" at bounding box center [195, 88] width 0 height 1
radio input "true"
drag, startPoint x: 202, startPoint y: 157, endPoint x: 199, endPoint y: 163, distance: 6.9
click at [200, 161] on body "0:01 Level 16" at bounding box center [195, 87] width 390 height 175
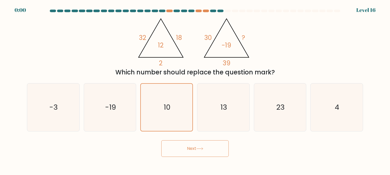
click at [202, 155] on button "Next" at bounding box center [194, 148] width 67 height 17
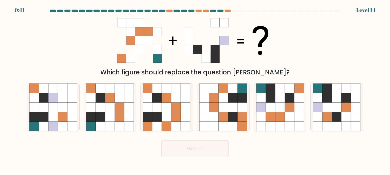
click at [116, 149] on div "Next" at bounding box center [195, 147] width 343 height 19
click at [161, 100] on icon at bounding box center [158, 98] width 10 height 10
click at [195, 89] on input "c." at bounding box center [195, 88] width 0 height 1
radio input "true"
click at [235, 10] on div at bounding box center [235, 11] width 6 height 3
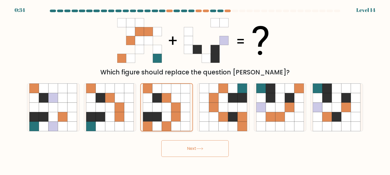
click at [171, 98] on icon at bounding box center [166, 97] width 9 height 9
click at [195, 89] on input "c." at bounding box center [195, 88] width 0 height 1
click at [110, 96] on icon at bounding box center [110, 98] width 10 height 10
click at [195, 89] on input "b." at bounding box center [195, 88] width 0 height 1
radio input "true"
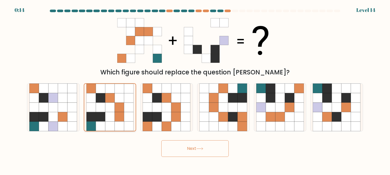
click at [115, 98] on icon at bounding box center [119, 97] width 9 height 9
click at [195, 89] on input "b." at bounding box center [195, 88] width 0 height 1
click at [115, 100] on icon at bounding box center [119, 97] width 9 height 9
click at [195, 89] on input "b." at bounding box center [195, 88] width 0 height 1
click at [122, 114] on icon at bounding box center [119, 116] width 9 height 9
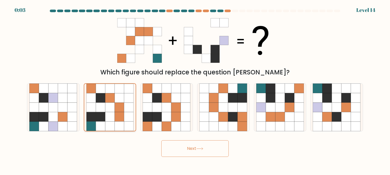
click at [195, 89] on input "b." at bounding box center [195, 88] width 0 height 1
click at [203, 149] on icon at bounding box center [200, 148] width 7 height 3
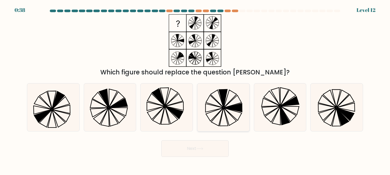
click at [223, 104] on icon at bounding box center [223, 98] width 8 height 18
click at [195, 89] on input "d." at bounding box center [195, 88] width 0 height 1
radio input "true"
click at [185, 105] on icon at bounding box center [167, 108] width 48 height 48
click at [195, 89] on input "c." at bounding box center [195, 88] width 0 height 1
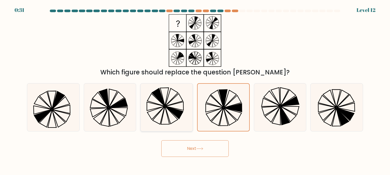
radio input "true"
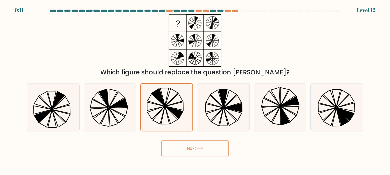
click at [204, 161] on body "0:11 Level 12" at bounding box center [195, 87] width 390 height 175
click at [209, 141] on button "Next" at bounding box center [194, 148] width 67 height 17
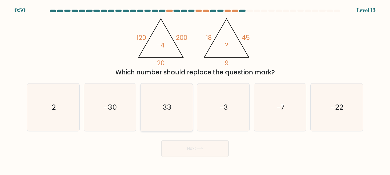
click at [166, 101] on icon "33" at bounding box center [167, 108] width 48 height 48
click at [195, 89] on input "c. 33" at bounding box center [195, 88] width 0 height 1
radio input "true"
click at [297, 107] on icon "-7" at bounding box center [280, 108] width 48 height 48
click at [195, 89] on input "e. -7" at bounding box center [195, 88] width 0 height 1
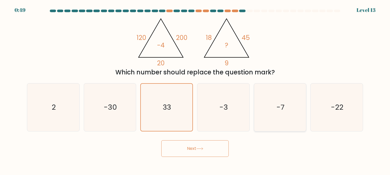
radio input "true"
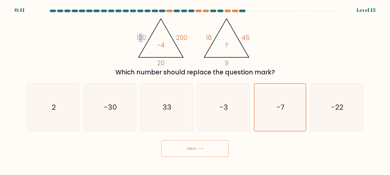
drag, startPoint x: 140, startPoint y: 36, endPoint x: 143, endPoint y: 37, distance: 2.9
click at [143, 37] on tspan "120" at bounding box center [142, 37] width 10 height 9
click at [266, 12] on div at bounding box center [264, 11] width 6 height 3
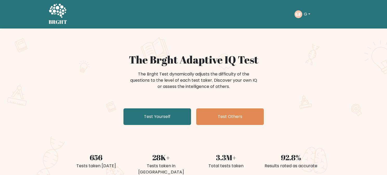
click at [302, 16] on button "G" at bounding box center [307, 14] width 10 height 7
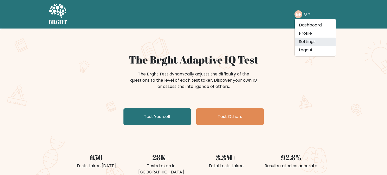
click at [306, 43] on link "Settings" at bounding box center [314, 42] width 41 height 8
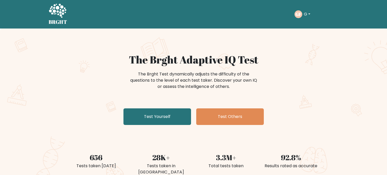
click at [310, 11] on button "G" at bounding box center [307, 14] width 10 height 7
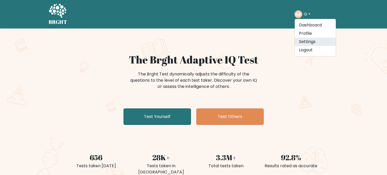
click at [307, 38] on link "Settings" at bounding box center [314, 42] width 41 height 8
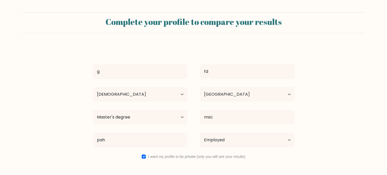
select select "35_44"
select select "GR"
select select "masters_degree"
select select "employed"
select select "35_44"
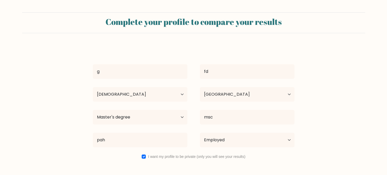
select select "GR"
select select "masters_degree"
select select "employed"
click at [217, 98] on select "Country Afghanistan Albania Algeria American Samoa Andorra Angola Anguilla Anta…" at bounding box center [247, 94] width 94 height 15
select select "GA"
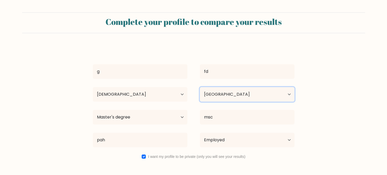
click at [200, 87] on select "Country Afghanistan Albania Algeria American Samoa Andorra Angola Anguilla Anta…" at bounding box center [247, 94] width 94 height 15
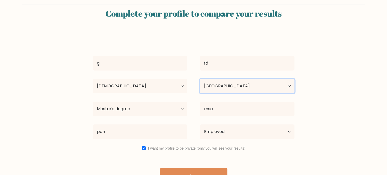
scroll to position [22, 0]
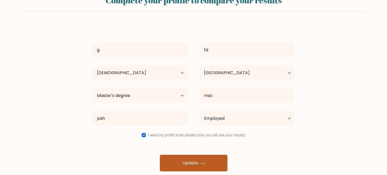
click at [187, 160] on button "Update" at bounding box center [193, 163] width 67 height 17
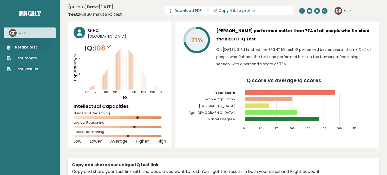
click at [340, 13] on text "GF" at bounding box center [338, 11] width 6 height 6
click at [339, 11] on text "GF" at bounding box center [338, 11] width 6 height 6
click at [341, 8] on text "GF" at bounding box center [338, 11] width 6 height 6
click at [343, 10] on div "GF G Dashboard Profile Settings Logout" at bounding box center [342, 11] width 17 height 8
click at [345, 11] on button "G" at bounding box center [348, 10] width 8 height 5
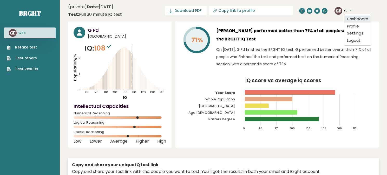
click at [350, 18] on link "Dashboard" at bounding box center [357, 19] width 26 height 7
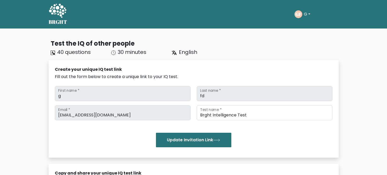
drag, startPoint x: 120, startPoint y: 65, endPoint x: 120, endPoint y: 79, distance: 14.3
click at [120, 66] on div "Create your unique IQ test link Fill out the form below to create a unique link…" at bounding box center [194, 109] width 290 height 98
click at [118, 78] on div "Fill out the form below to create a unique link to your IQ test." at bounding box center [193, 77] width 277 height 6
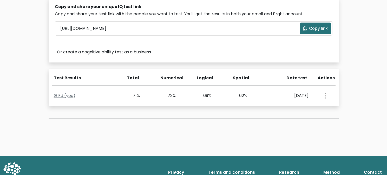
scroll to position [167, 0]
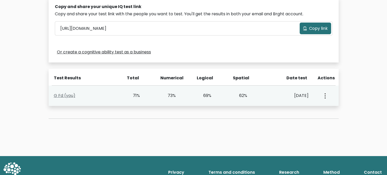
click at [68, 96] on link "G Fd (you)" at bounding box center [65, 96] width 22 height 6
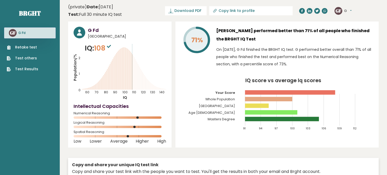
click at [55, 13] on nav "Brght GF G Fd Retake test Test others Test Results" at bounding box center [29, 36] width 51 height 73
click at [345, 9] on button "G" at bounding box center [348, 10] width 8 height 5
click at [350, 25] on link "Profile" at bounding box center [357, 26] width 26 height 7
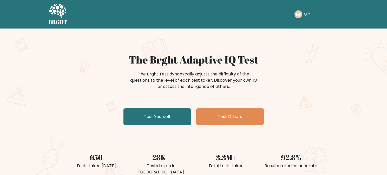
click at [297, 15] on text "GF" at bounding box center [298, 14] width 6 height 6
click at [306, 13] on button "G" at bounding box center [307, 14] width 10 height 7
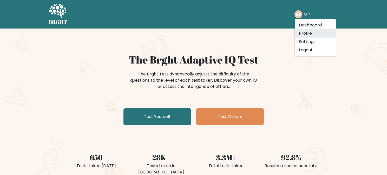
click at [308, 35] on link "Profile" at bounding box center [314, 33] width 41 height 8
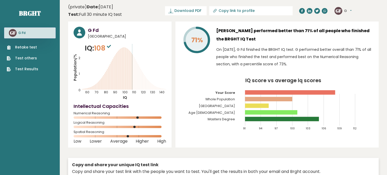
scroll to position [1336, 0]
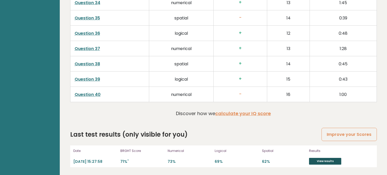
click at [330, 162] on link "View results" at bounding box center [325, 161] width 32 height 7
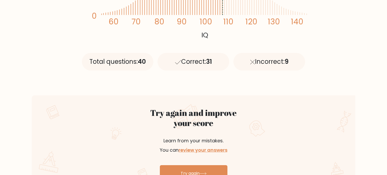
scroll to position [210, 0]
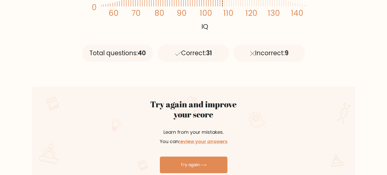
click at [184, 52] on div "Correct: 31" at bounding box center [193, 53] width 72 height 18
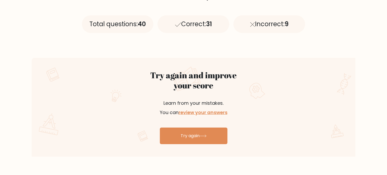
scroll to position [261, 0]
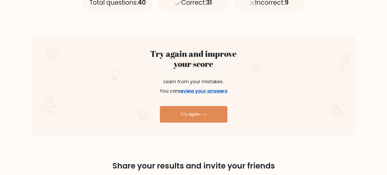
click at [189, 91] on link "review your answers" at bounding box center [202, 91] width 49 height 6
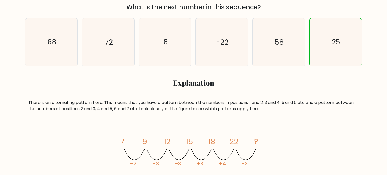
scroll to position [142, 0]
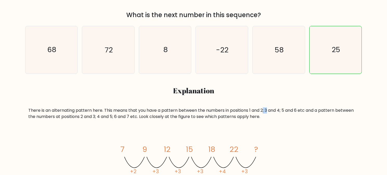
drag, startPoint x: 265, startPoint y: 110, endPoint x: 268, endPoint y: 111, distance: 3.2
click at [268, 111] on div "There is an alternating pattern here. This means that you have a pattern betwee…" at bounding box center [193, 113] width 330 height 12
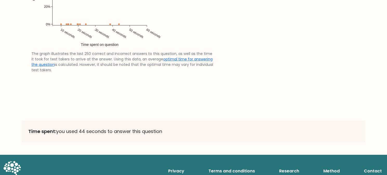
scroll to position [1117, 0]
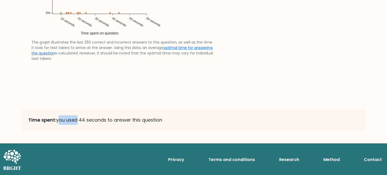
drag, startPoint x: 57, startPoint y: 122, endPoint x: 76, endPoint y: 121, distance: 19.0
click at [76, 121] on p "Time spent: you used 44 seconds to answer this question" at bounding box center [193, 120] width 330 height 9
click at [109, 122] on p "Time spent: you used 44 seconds to answer this question" at bounding box center [193, 120] width 330 height 9
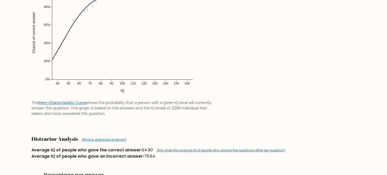
scroll to position [0, 0]
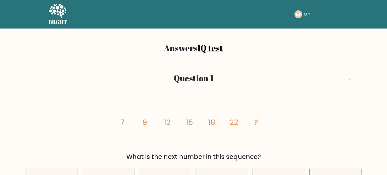
click at [302, 15] on button "G" at bounding box center [307, 14] width 10 height 7
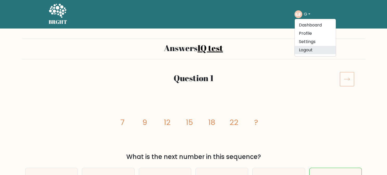
click at [303, 49] on link "Logout" at bounding box center [314, 50] width 41 height 8
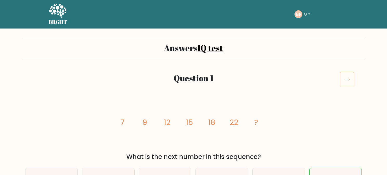
click at [309, 13] on button "G" at bounding box center [307, 14] width 10 height 7
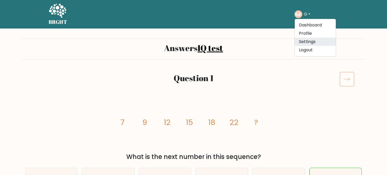
click at [305, 42] on link "Settings" at bounding box center [314, 42] width 41 height 8
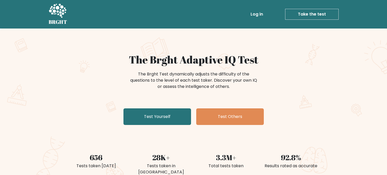
click at [251, 16] on link "Log in" at bounding box center [256, 14] width 17 height 10
drag, startPoint x: 310, startPoint y: 26, endPoint x: 312, endPoint y: 22, distance: 4.7
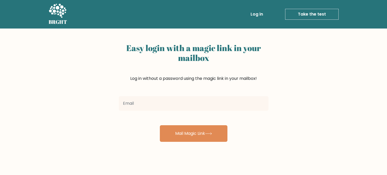
click at [154, 103] on input "email" at bounding box center [194, 103] width 150 height 15
click at [294, 138] on div "Easy login with a magic link in your mailbox Log in without a password using th…" at bounding box center [193, 127] width 387 height 197
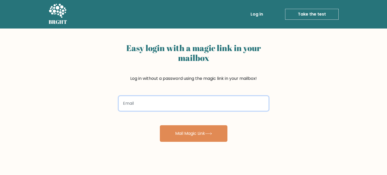
click at [203, 105] on input "email" at bounding box center [194, 103] width 150 height 15
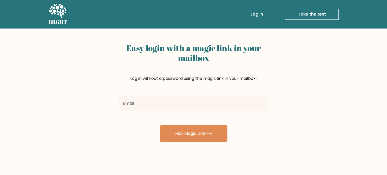
click at [281, 141] on div "Easy login with a magic link in your mailbox Log in without a password using th…" at bounding box center [193, 127] width 387 height 197
click at [311, 15] on link "Take the test" at bounding box center [311, 14] width 53 height 11
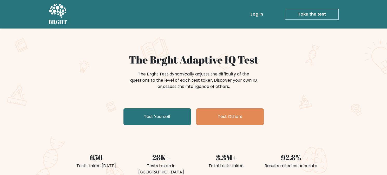
drag, startPoint x: 294, startPoint y: 36, endPoint x: 288, endPoint y: 28, distance: 10.2
click at [294, 36] on div "The Brght Adaptive IQ Test The Brght Test dynamically adjusts the difficulty of…" at bounding box center [193, 109] width 387 height 160
click at [260, 12] on link "Log in" at bounding box center [256, 14] width 17 height 10
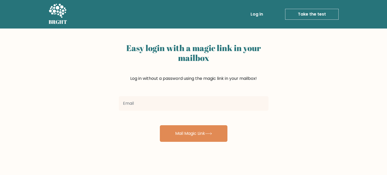
click at [191, 105] on input "email" at bounding box center [194, 103] width 150 height 15
click at [267, 81] on div "Easy login with a magic link in your mailbox Log in without a password using th…" at bounding box center [194, 67] width 150 height 53
